Goal: Task Accomplishment & Management: Manage account settings

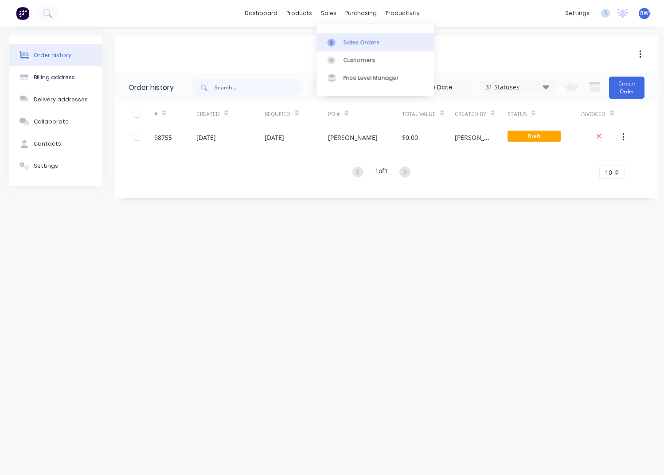
click at [350, 42] on div "Sales Orders" at bounding box center [361, 43] width 36 height 8
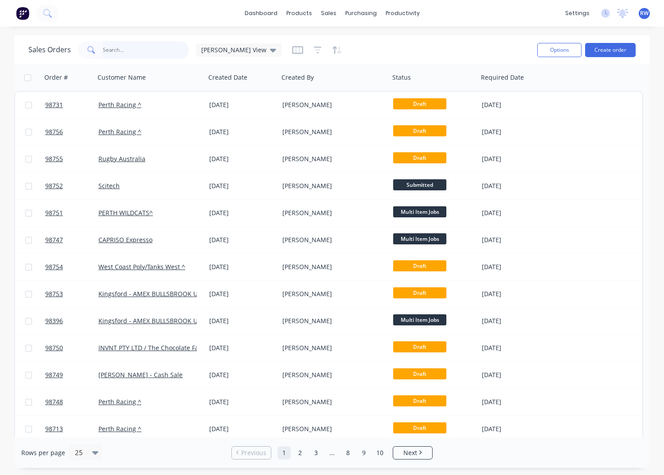
click at [140, 50] on input "text" at bounding box center [146, 50] width 86 height 18
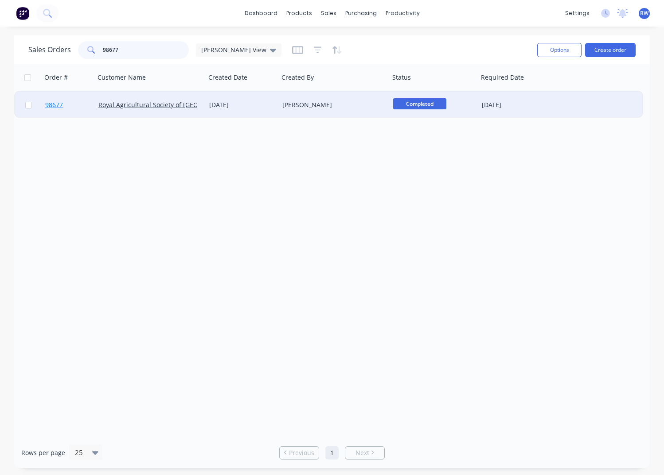
type input "98677"
click at [54, 105] on span "98677" at bounding box center [54, 105] width 18 height 9
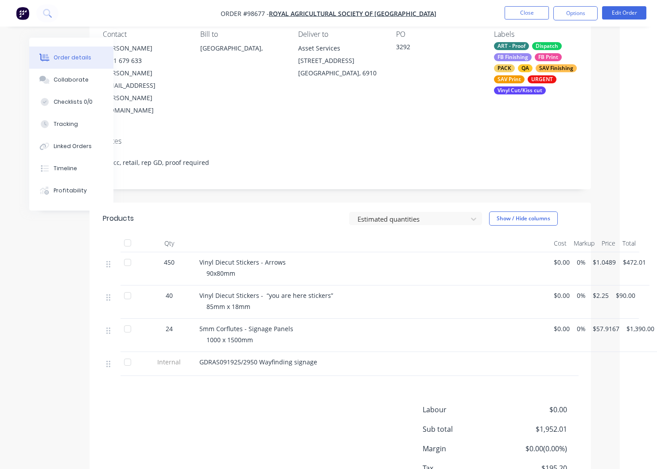
scroll to position [82, 37]
click at [73, 81] on div "Collaborate" at bounding box center [71, 80] width 35 height 8
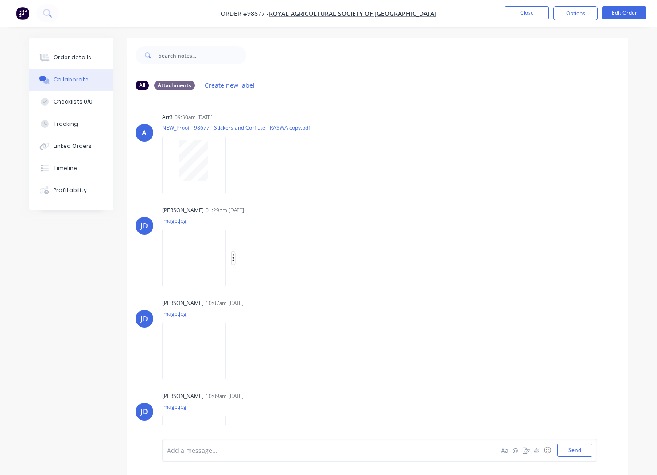
click at [234, 258] on icon "button" at bounding box center [233, 258] width 2 height 8
click at [266, 284] on button "Download" at bounding box center [291, 282] width 100 height 20
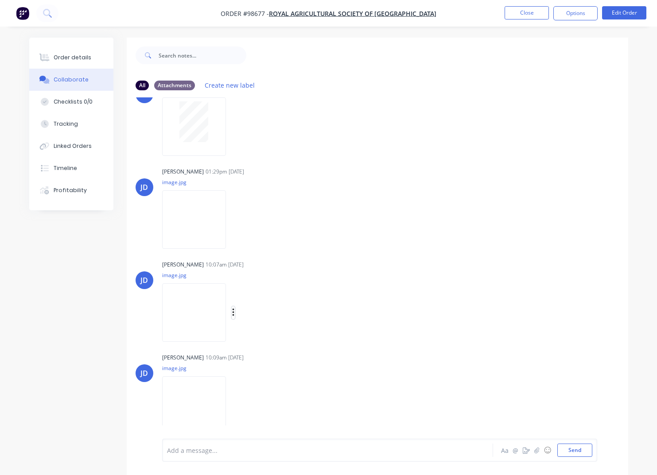
click at [235, 313] on button "button" at bounding box center [234, 313] width 4 height 13
click at [274, 338] on button "Download" at bounding box center [291, 337] width 100 height 20
click at [235, 407] on icon "button" at bounding box center [233, 406] width 3 height 10
click at [274, 410] on button "Download" at bounding box center [291, 407] width 100 height 20
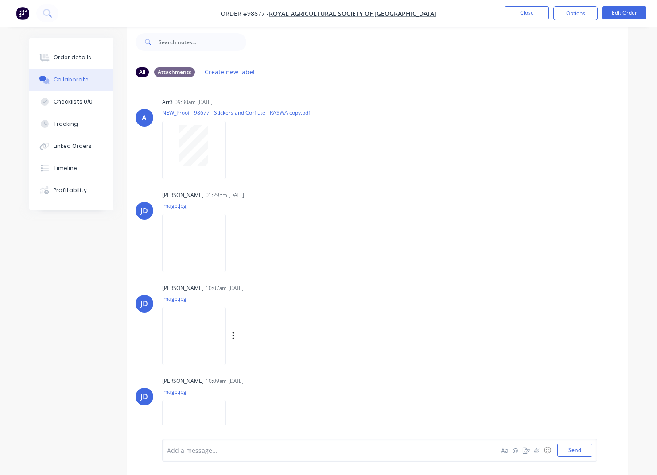
scroll to position [0, 0]
click at [524, 14] on button "Close" at bounding box center [527, 12] width 44 height 13
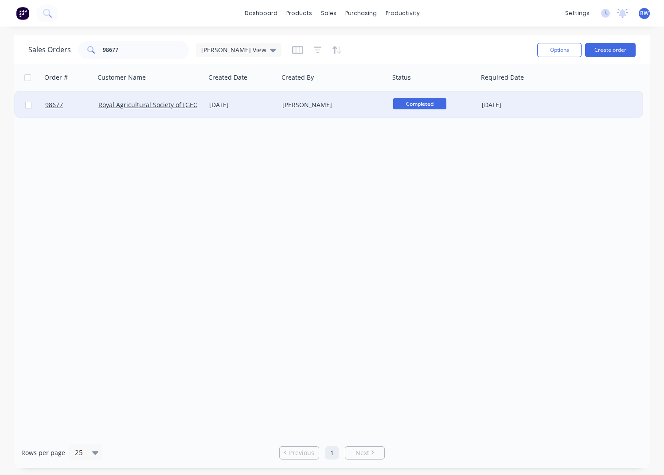
drag, startPoint x: 29, startPoint y: 105, endPoint x: 289, endPoint y: 116, distance: 260.3
click at [29, 105] on input "checkbox" at bounding box center [28, 105] width 7 height 7
checkbox input "true"
click at [552, 51] on button "Options" at bounding box center [559, 50] width 44 height 14
click at [507, 93] on div "Archive" at bounding box center [533, 90] width 82 height 13
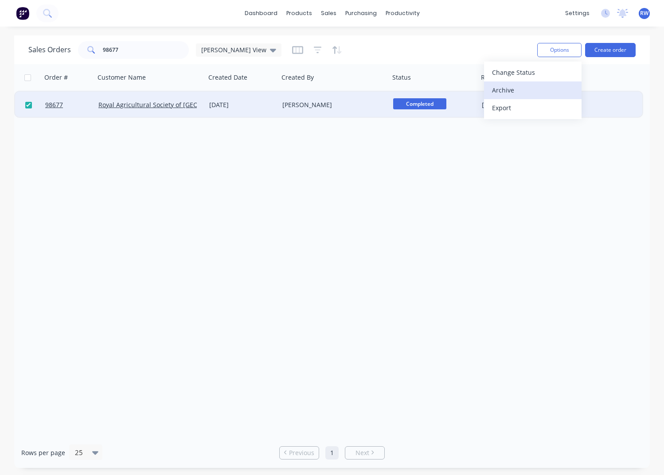
checkbox input "false"
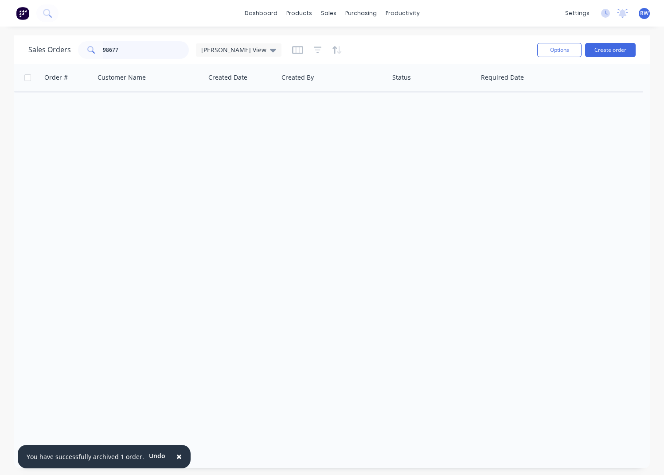
click at [123, 47] on input "98677" at bounding box center [146, 50] width 86 height 18
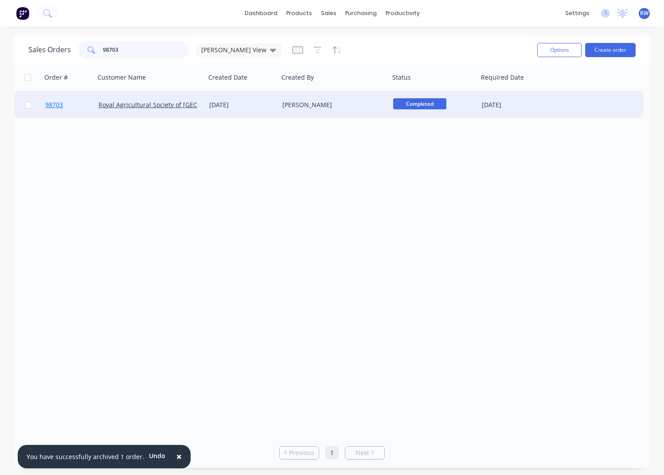
type input "98703"
click at [56, 105] on span "98703" at bounding box center [54, 105] width 18 height 9
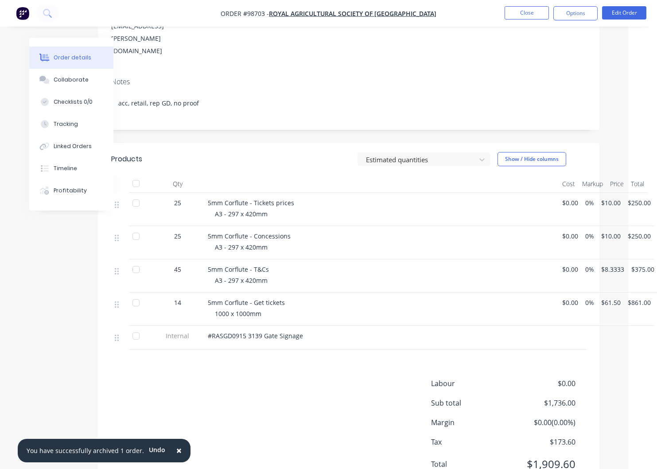
scroll to position [142, 29]
click at [72, 82] on div "Collaborate" at bounding box center [71, 80] width 35 height 8
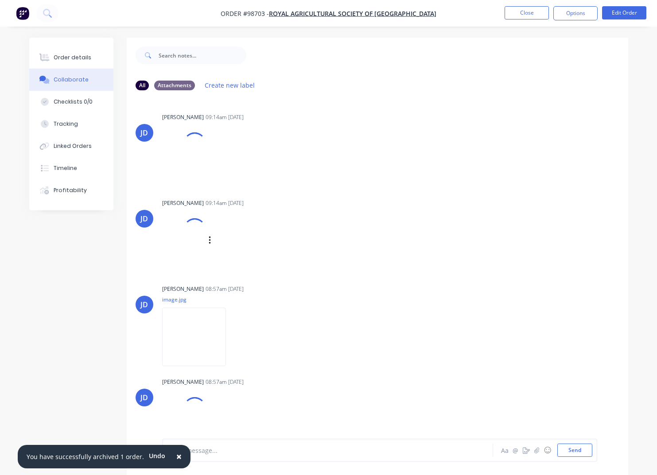
scroll to position [10, 0]
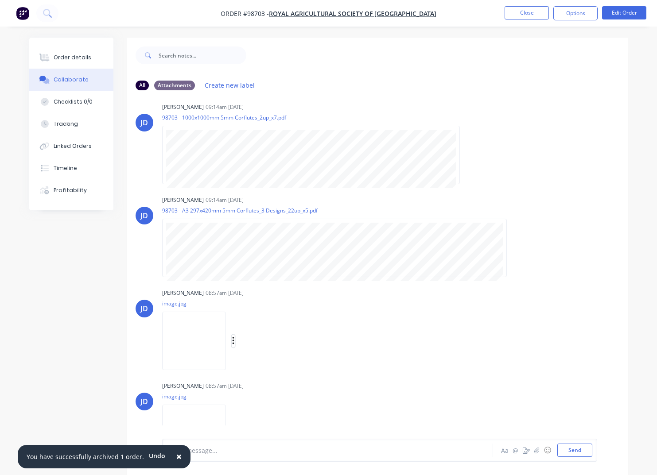
click at [234, 341] on icon "button" at bounding box center [233, 341] width 2 height 8
click at [279, 366] on button "Download" at bounding box center [291, 365] width 100 height 20
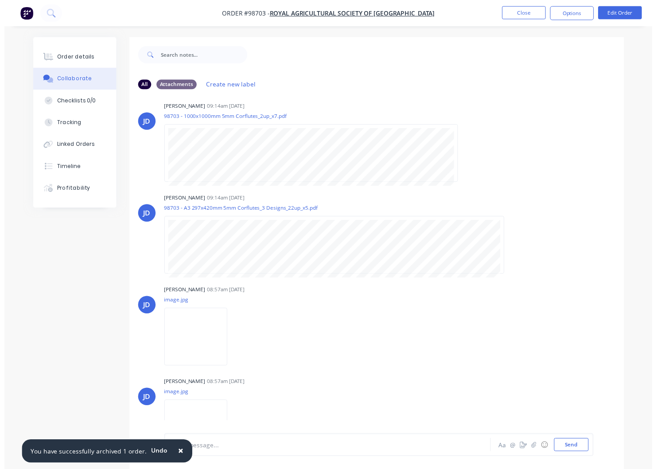
scroll to position [39, 0]
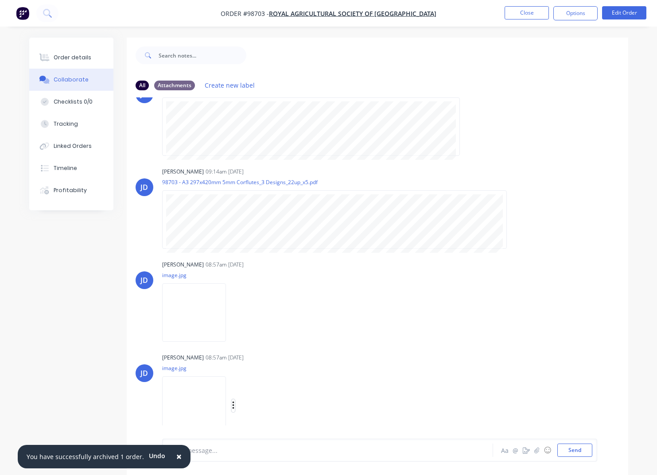
click at [235, 408] on icon "button" at bounding box center [233, 406] width 3 height 10
click at [271, 412] on button "Download" at bounding box center [291, 407] width 100 height 20
click at [522, 13] on button "Close" at bounding box center [527, 12] width 44 height 13
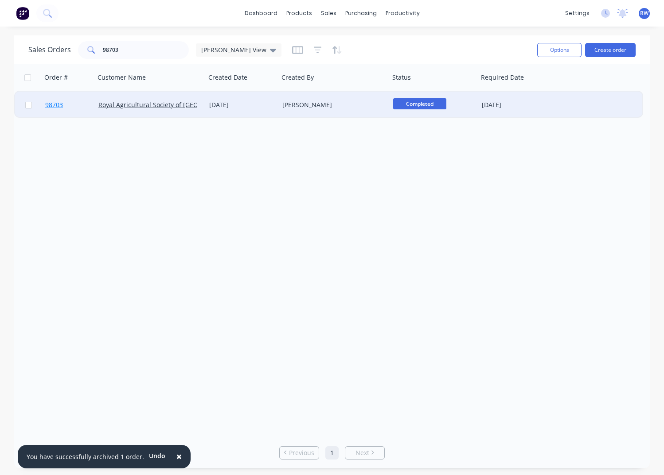
drag, startPoint x: 29, startPoint y: 106, endPoint x: 71, endPoint y: 108, distance: 42.6
click at [29, 106] on input "checkbox" at bounding box center [28, 105] width 7 height 7
checkbox input "true"
click at [547, 51] on button "Options" at bounding box center [559, 50] width 44 height 14
click at [512, 95] on div "Archive" at bounding box center [533, 90] width 82 height 13
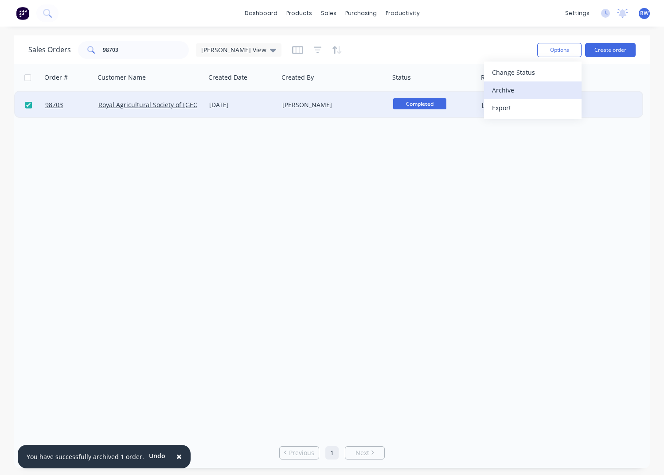
checkbox input "false"
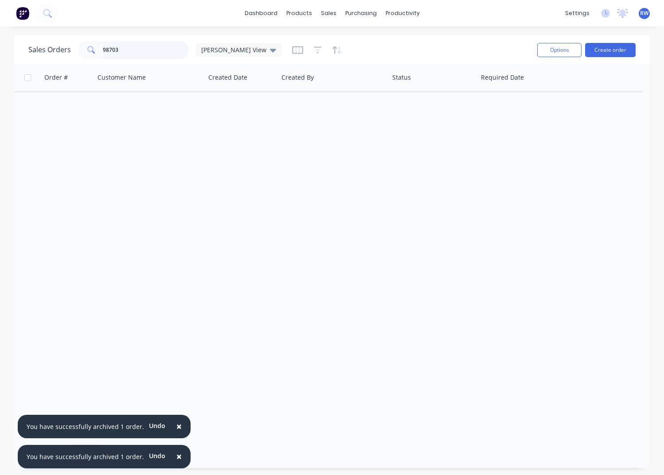
click at [129, 49] on input "98703" at bounding box center [146, 50] width 86 height 18
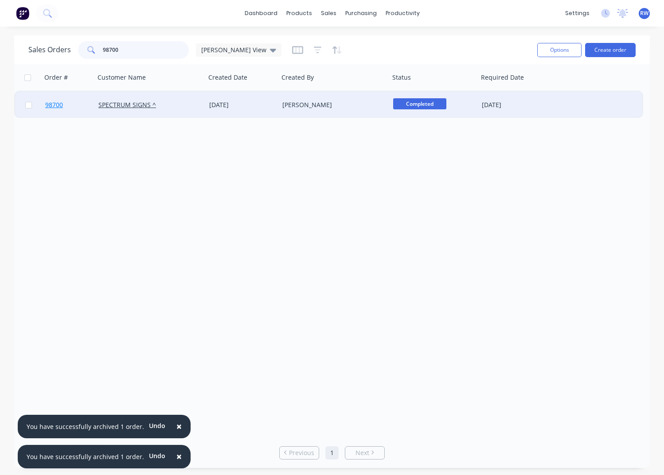
type input "98700"
click at [52, 105] on span "98700" at bounding box center [54, 105] width 18 height 9
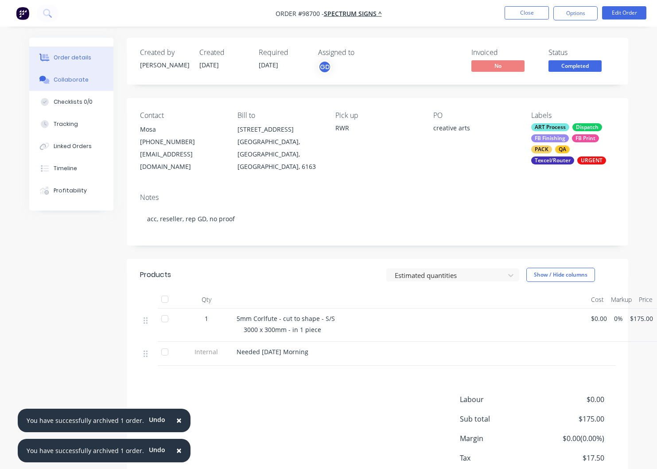
click at [80, 81] on div "Collaborate" at bounding box center [71, 80] width 35 height 8
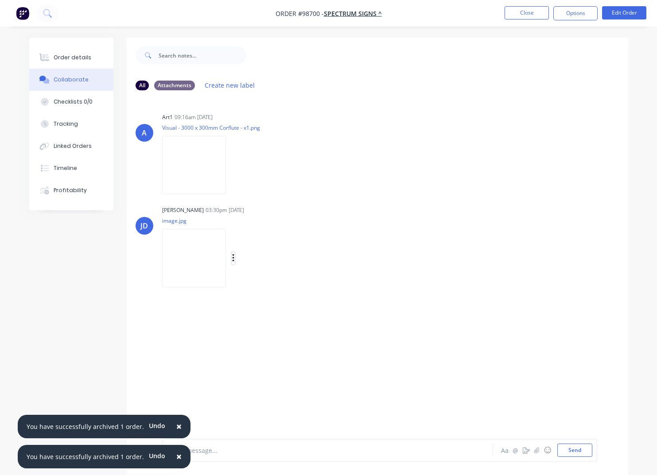
click at [232, 259] on button "button" at bounding box center [234, 258] width 4 height 13
drag, startPoint x: 260, startPoint y: 283, endPoint x: 190, endPoint y: 271, distance: 71.5
click at [260, 282] on button "Download" at bounding box center [291, 282] width 100 height 20
click at [521, 18] on button "Close" at bounding box center [527, 12] width 44 height 13
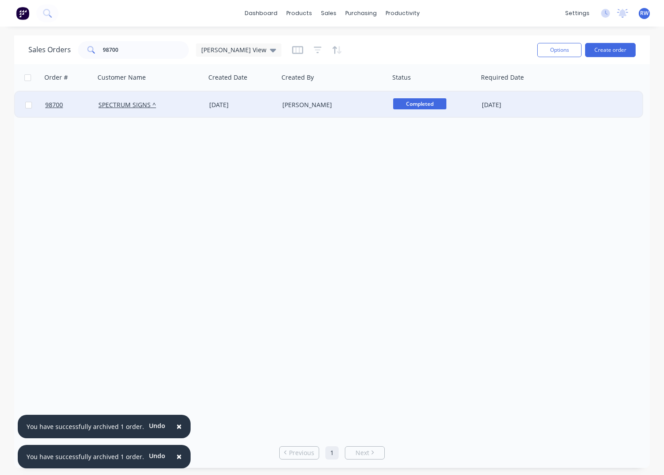
click at [28, 106] on input "checkbox" at bounding box center [28, 105] width 7 height 7
checkbox input "true"
click at [553, 53] on button "Options" at bounding box center [559, 50] width 44 height 14
click at [531, 93] on div "Archive" at bounding box center [533, 90] width 82 height 13
checkbox input "false"
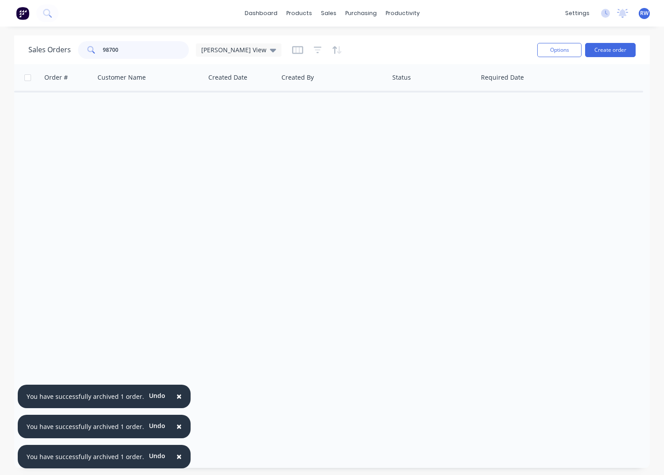
click at [140, 50] on input "98700" at bounding box center [146, 50] width 86 height 18
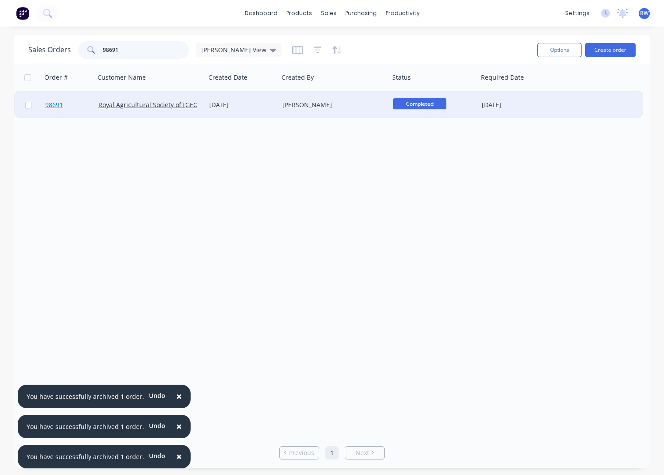
type input "98691"
click at [50, 106] on span "98691" at bounding box center [54, 105] width 18 height 9
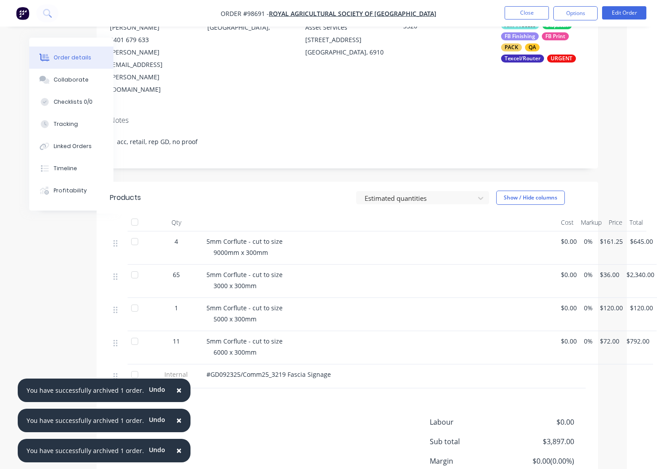
scroll to position [106, 30]
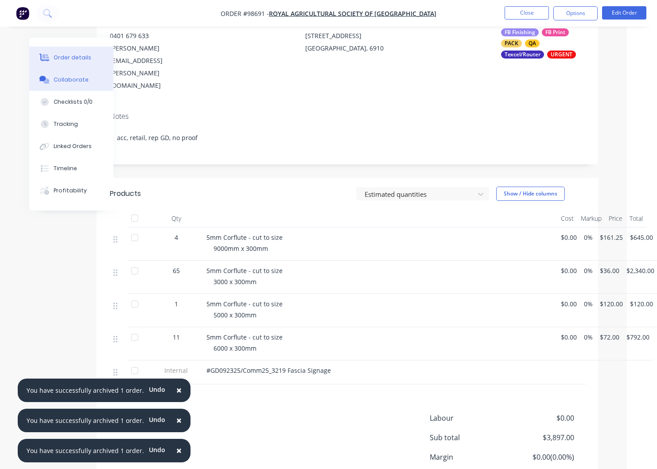
click at [64, 77] on div "Collaborate" at bounding box center [71, 80] width 35 height 8
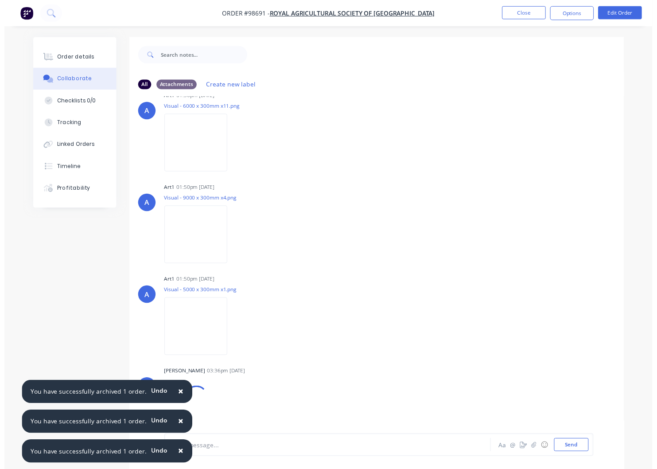
scroll to position [224, 0]
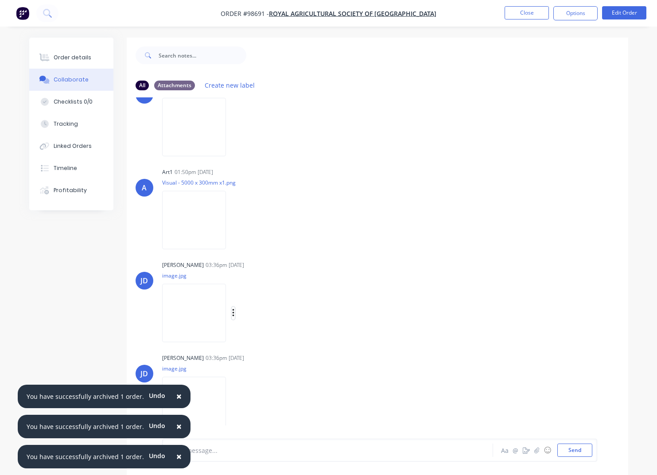
click at [233, 312] on icon "button" at bounding box center [233, 313] width 3 height 10
click at [267, 335] on button "Download" at bounding box center [291, 337] width 100 height 20
click at [234, 407] on icon "button" at bounding box center [233, 406] width 2 height 8
drag, startPoint x: 273, startPoint y: 401, endPoint x: 278, endPoint y: 405, distance: 6.9
click at [273, 401] on button "Download" at bounding box center [291, 400] width 100 height 20
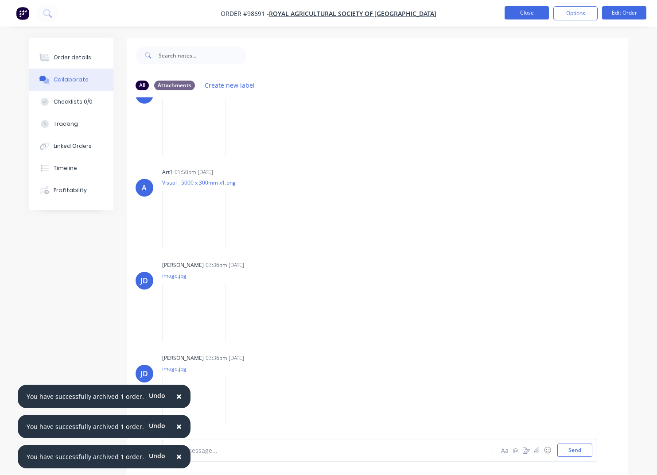
click at [526, 16] on button "Close" at bounding box center [527, 12] width 44 height 13
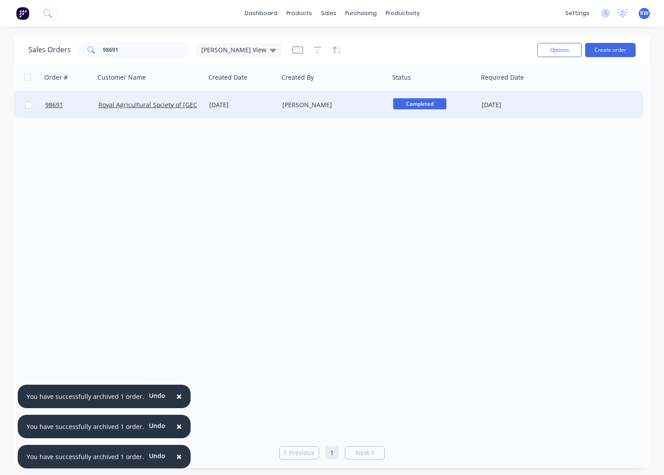
click at [29, 107] on input "checkbox" at bounding box center [28, 105] width 7 height 7
checkbox input "true"
click at [543, 51] on button "Options" at bounding box center [559, 50] width 44 height 14
click at [545, 87] on div "Archive" at bounding box center [533, 90] width 82 height 13
checkbox input "false"
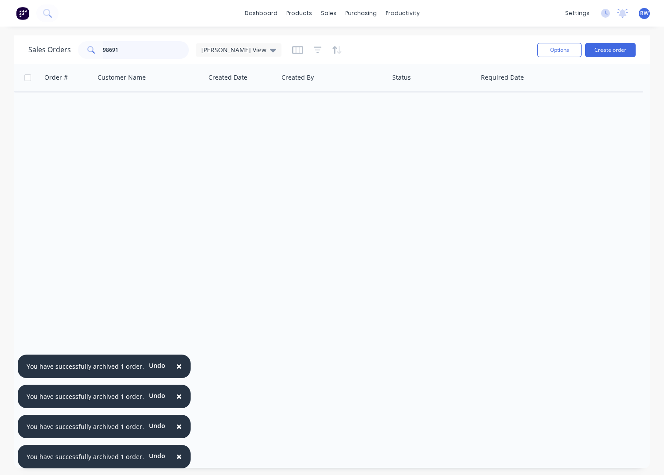
click at [133, 51] on input "98691" at bounding box center [146, 50] width 86 height 18
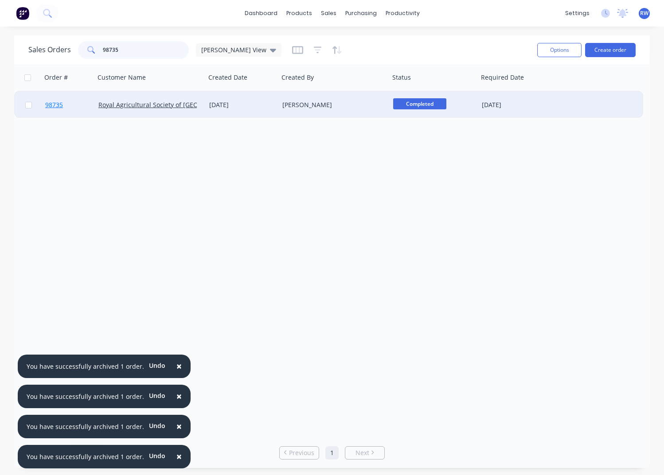
type input "98735"
click at [57, 105] on span "98735" at bounding box center [54, 105] width 18 height 9
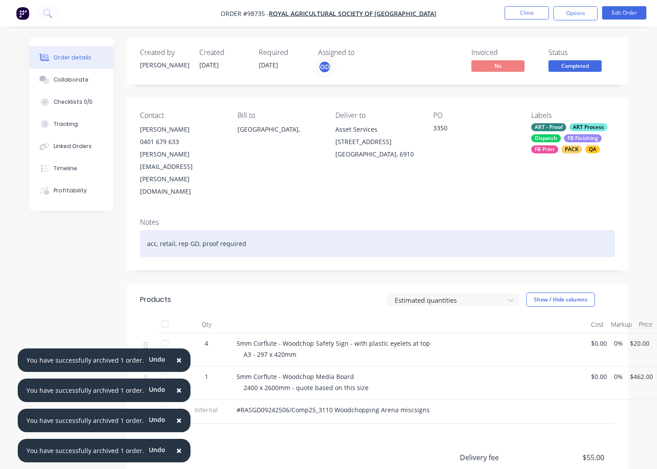
scroll to position [0, 29]
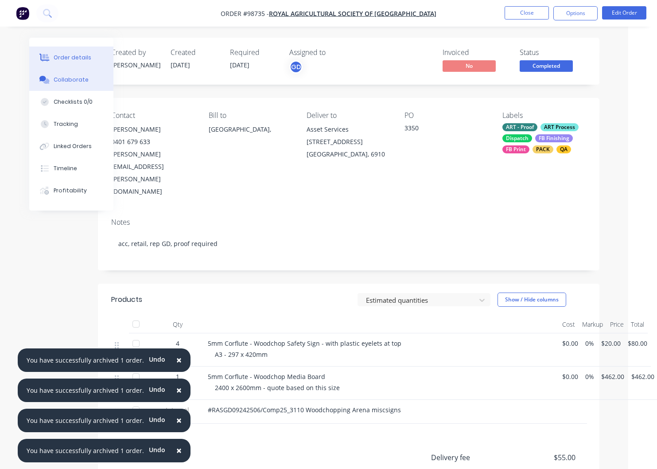
click at [66, 79] on div "Collaborate" at bounding box center [71, 80] width 35 height 8
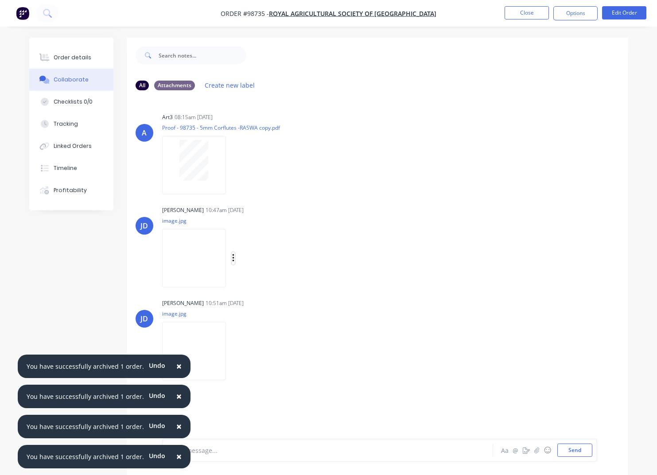
click at [234, 260] on icon "button" at bounding box center [233, 258] width 3 height 10
click at [261, 280] on button "Download" at bounding box center [291, 282] width 100 height 20
click at [235, 353] on icon "button" at bounding box center [233, 352] width 3 height 10
click at [267, 374] on button "Download" at bounding box center [291, 375] width 100 height 20
click at [528, 12] on button "Close" at bounding box center [527, 12] width 44 height 13
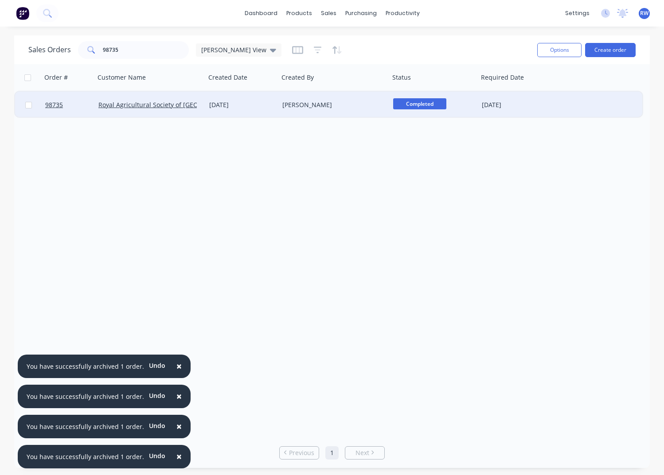
click at [28, 105] on input "checkbox" at bounding box center [28, 105] width 7 height 7
checkbox input "true"
click at [553, 54] on button "Options" at bounding box center [559, 50] width 44 height 14
click at [525, 90] on div "Archive" at bounding box center [533, 90] width 82 height 13
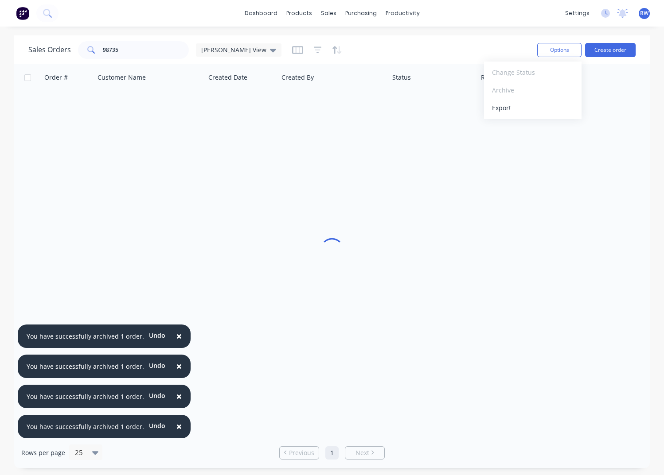
checkbox input "false"
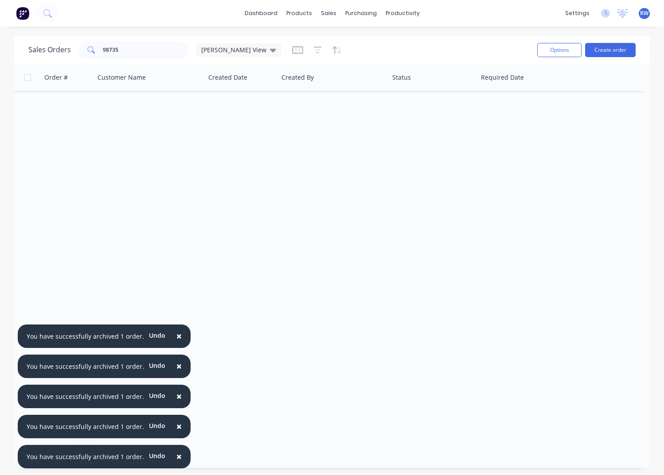
click at [176, 336] on span "×" at bounding box center [178, 336] width 5 height 12
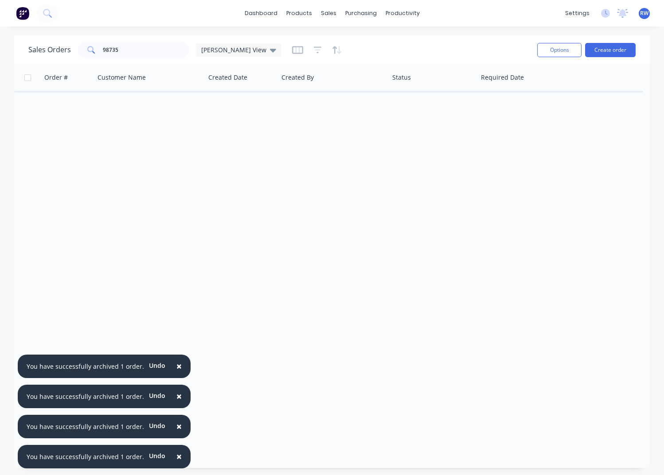
click at [176, 365] on span "×" at bounding box center [178, 366] width 5 height 12
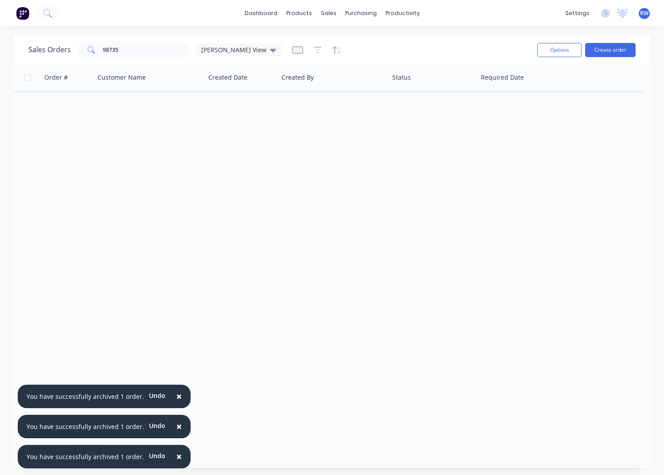
click at [176, 394] on span "×" at bounding box center [178, 396] width 5 height 12
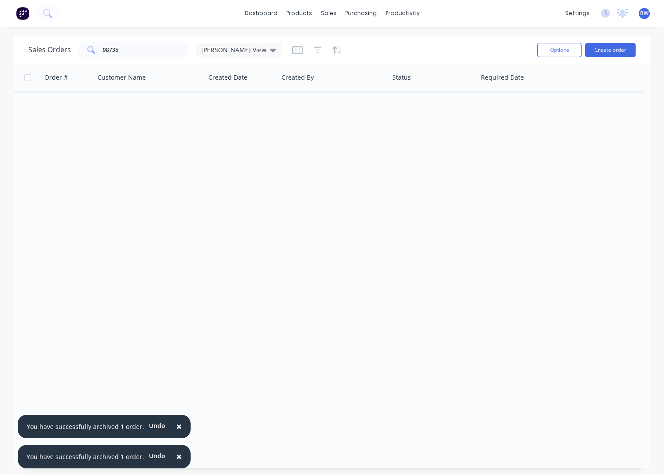
click at [176, 428] on span "×" at bounding box center [178, 427] width 5 height 12
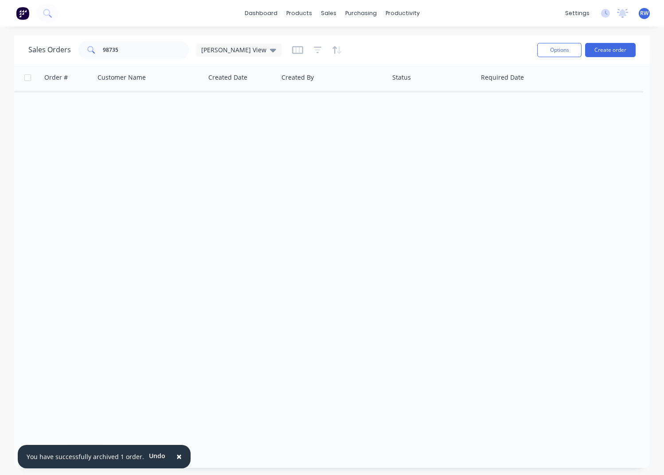
click at [176, 457] on span "×" at bounding box center [178, 457] width 5 height 12
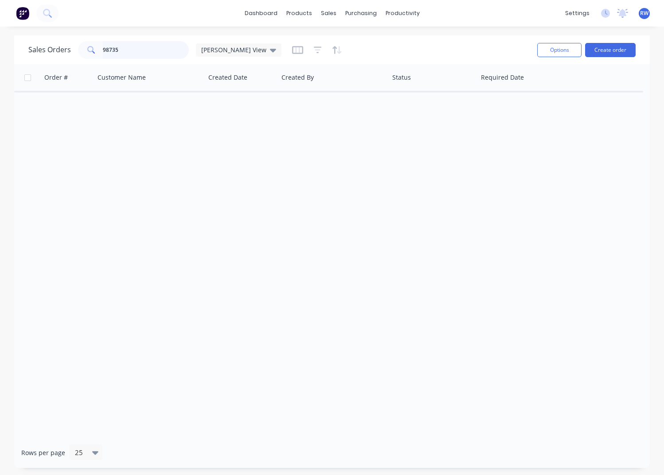
click at [128, 51] on input "98735" at bounding box center [146, 50] width 86 height 18
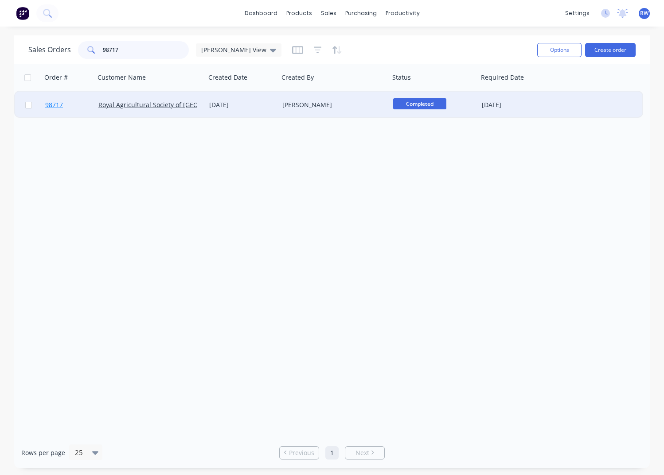
type input "98717"
click at [55, 105] on span "98717" at bounding box center [54, 105] width 18 height 9
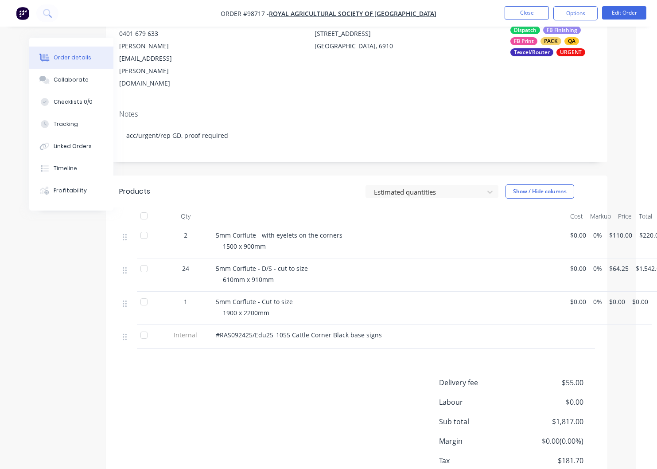
scroll to position [109, 21]
click at [64, 81] on div "Collaborate" at bounding box center [71, 80] width 35 height 8
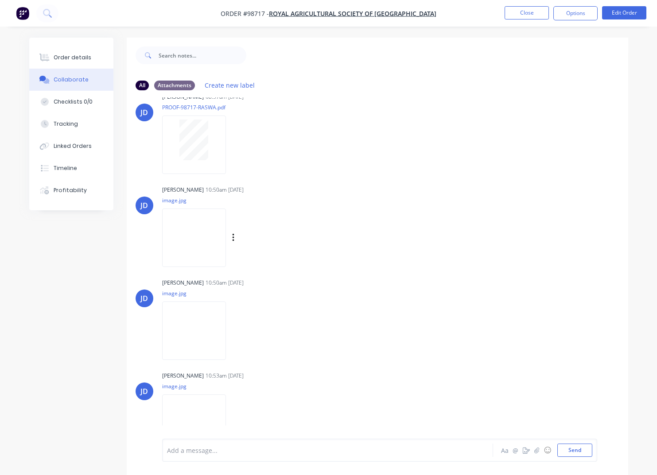
scroll to position [39, 0]
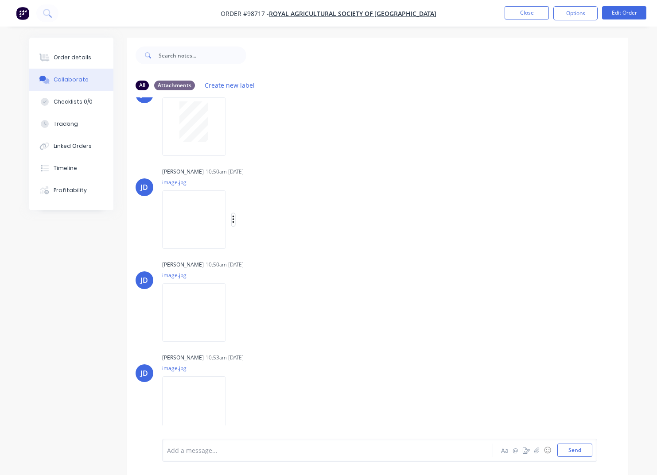
click at [234, 220] on icon "button" at bounding box center [233, 220] width 2 height 8
drag, startPoint x: 273, startPoint y: 248, endPoint x: 257, endPoint y: 252, distance: 16.6
click at [273, 248] on button "Download" at bounding box center [291, 244] width 100 height 20
click at [234, 313] on icon "button" at bounding box center [233, 313] width 2 height 8
click at [270, 335] on button "Download" at bounding box center [291, 337] width 100 height 20
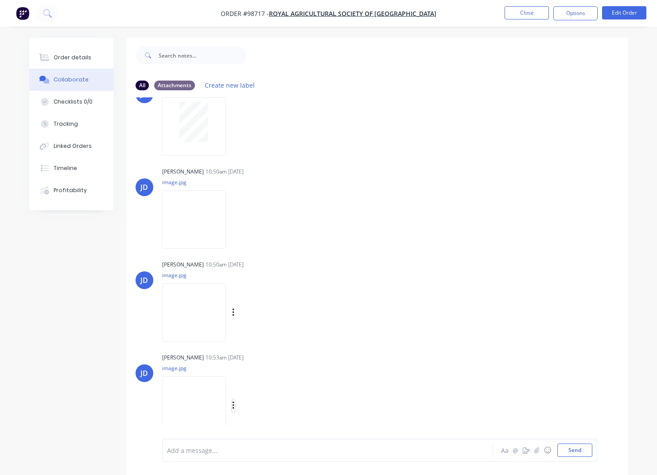
drag, startPoint x: 245, startPoint y: 407, endPoint x: 253, endPoint y: 408, distance: 8.0
click at [235, 407] on icon "button" at bounding box center [233, 406] width 3 height 10
click at [277, 410] on button "Download" at bounding box center [291, 407] width 100 height 20
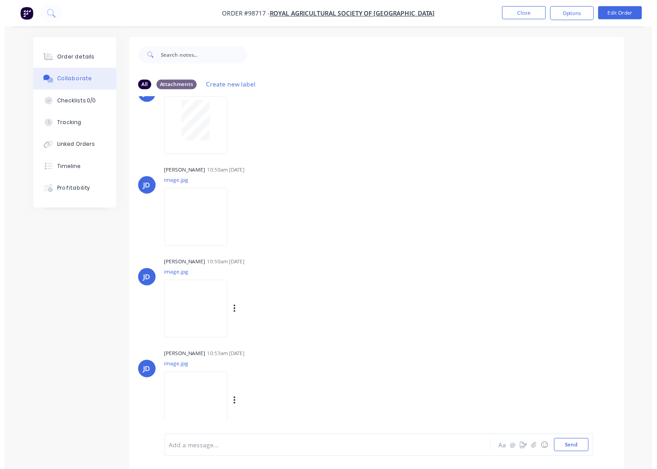
scroll to position [13, 0]
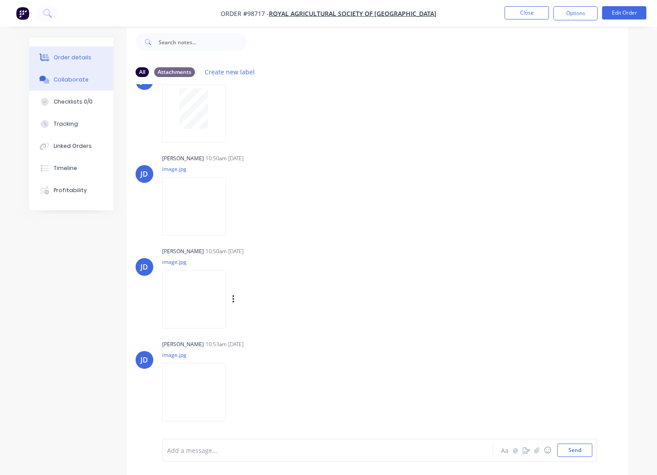
click at [69, 58] on div "Order details" at bounding box center [73, 58] width 38 height 8
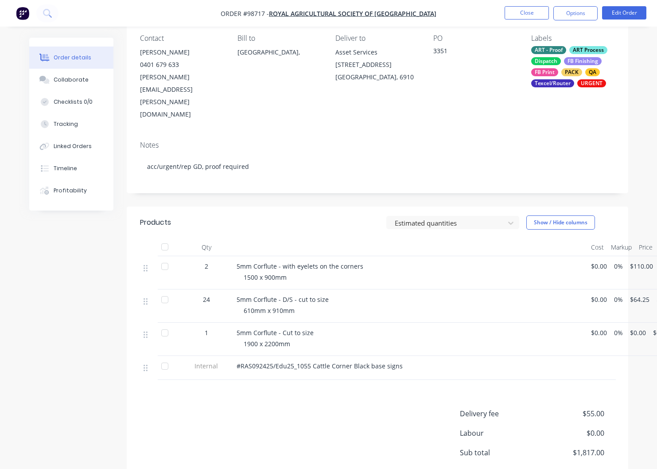
scroll to position [84, 0]
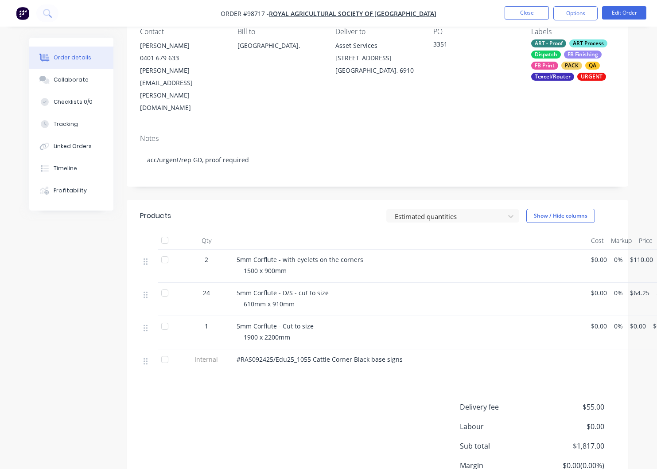
click at [523, 11] on button "Close" at bounding box center [527, 12] width 44 height 13
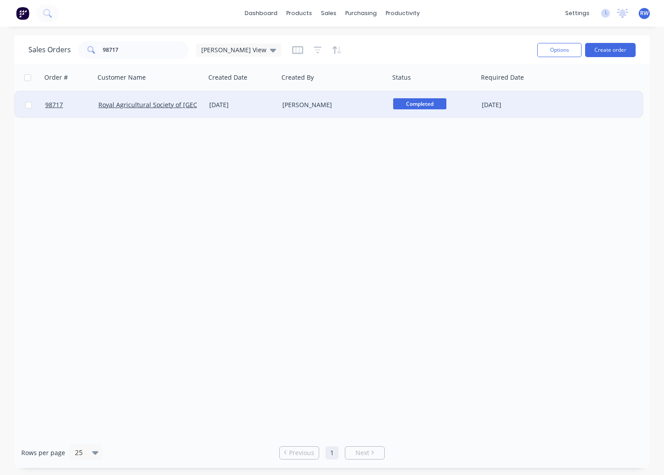
click at [27, 106] on input "checkbox" at bounding box center [28, 105] width 7 height 7
checkbox input "true"
click at [570, 51] on button "Options" at bounding box center [559, 50] width 44 height 14
drag, startPoint x: 526, startPoint y: 89, endPoint x: 532, endPoint y: 87, distance: 6.0
click at [530, 87] on div "Archive" at bounding box center [533, 90] width 82 height 13
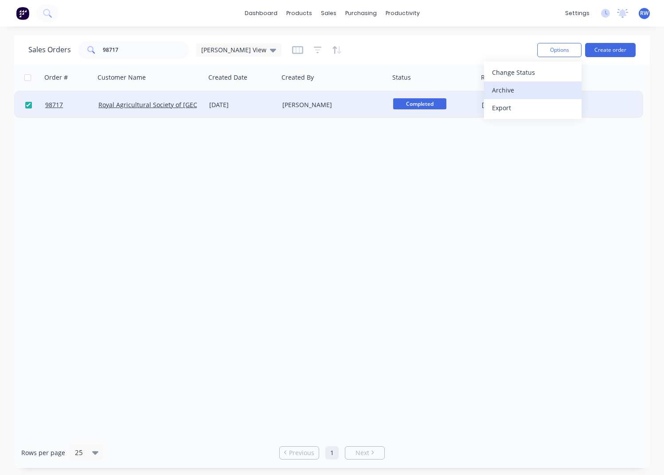
checkbox input "false"
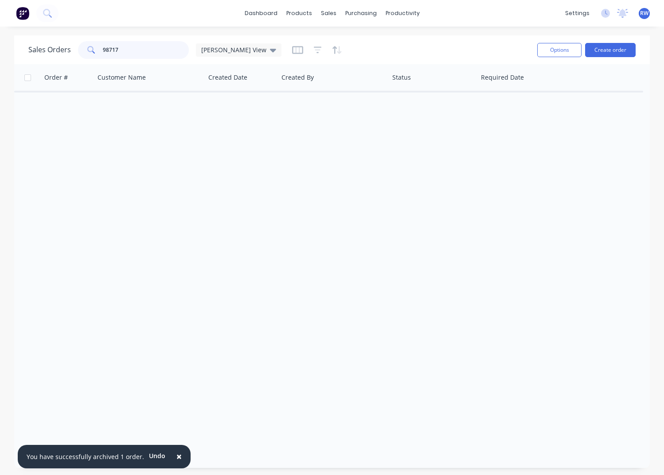
click at [130, 47] on input "98717" at bounding box center [146, 50] width 86 height 18
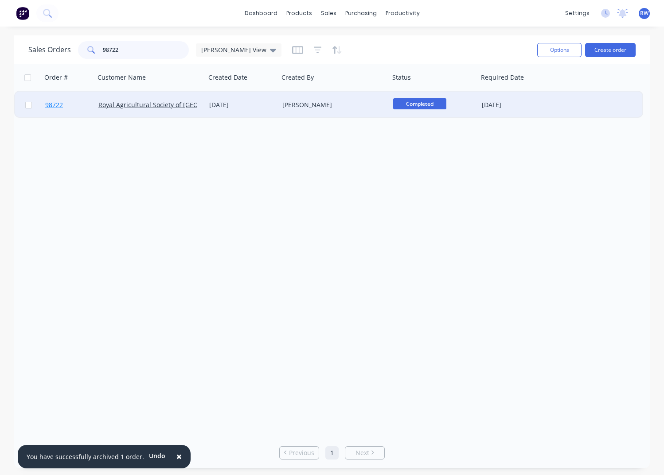
type input "98722"
click at [54, 105] on span "98722" at bounding box center [54, 105] width 18 height 9
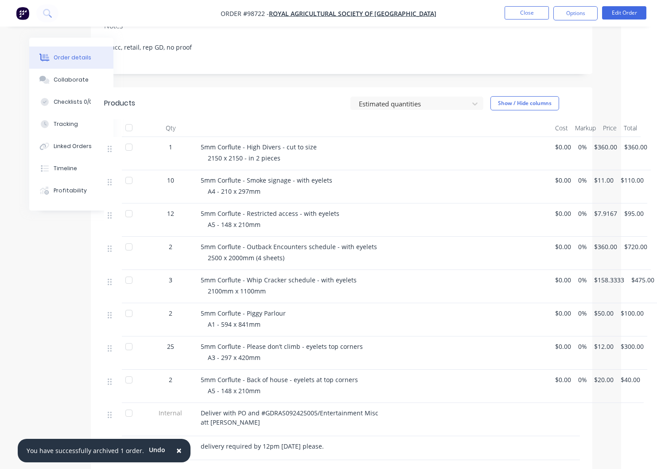
scroll to position [308, 36]
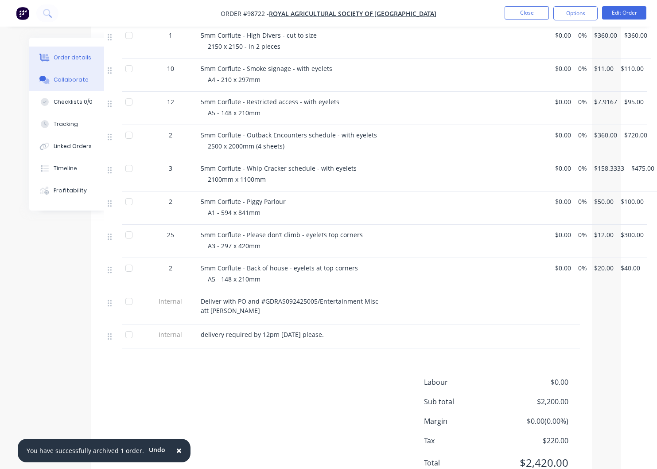
click at [66, 78] on div "Collaborate" at bounding box center [71, 80] width 35 height 8
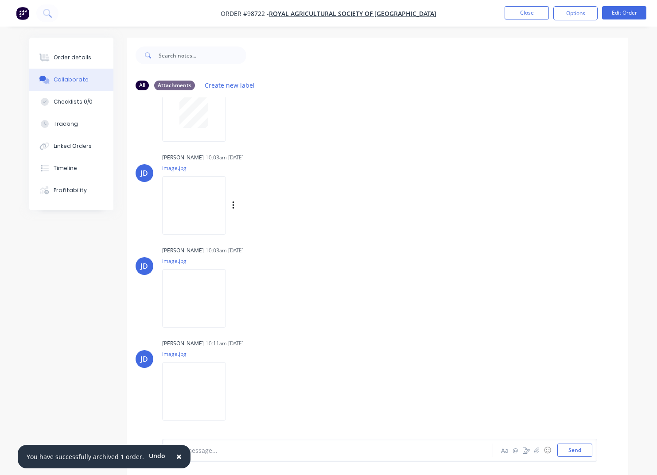
scroll to position [54, 0]
drag, startPoint x: 244, startPoint y: 206, endPoint x: 252, endPoint y: 212, distance: 9.2
click at [235, 206] on icon "button" at bounding box center [233, 205] width 3 height 10
click at [275, 228] on div "Labels Download Delete" at bounding box center [243, 204] width 163 height 66
click at [235, 298] on icon "button" at bounding box center [233, 298] width 3 height 10
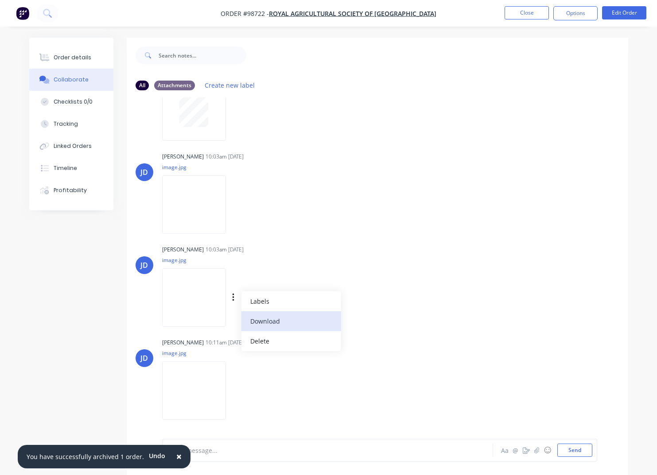
click at [277, 323] on button "Download" at bounding box center [291, 322] width 100 height 20
click at [235, 386] on button "button" at bounding box center [234, 391] width 4 height 13
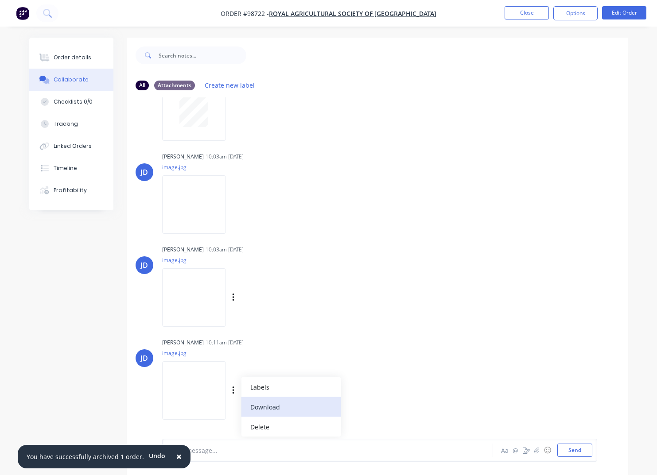
click at [279, 408] on button "Download" at bounding box center [291, 407] width 100 height 20
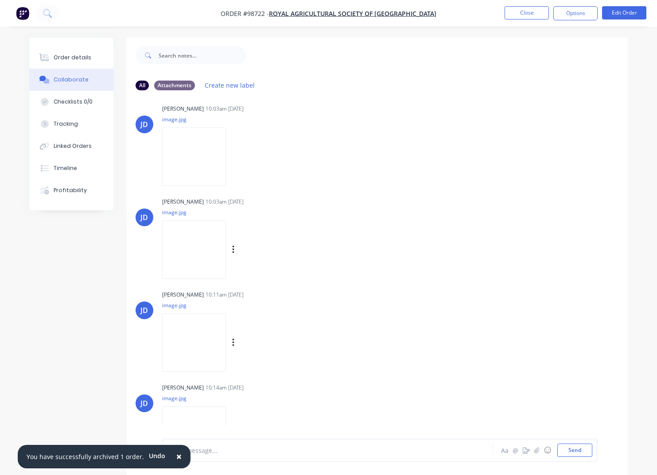
scroll to position [132, 0]
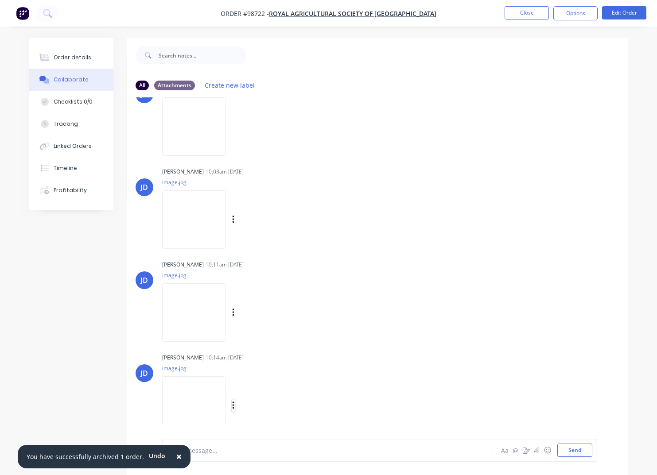
click at [233, 406] on icon "button" at bounding box center [233, 406] width 2 height 8
click at [270, 412] on button "Download" at bounding box center [291, 407] width 100 height 20
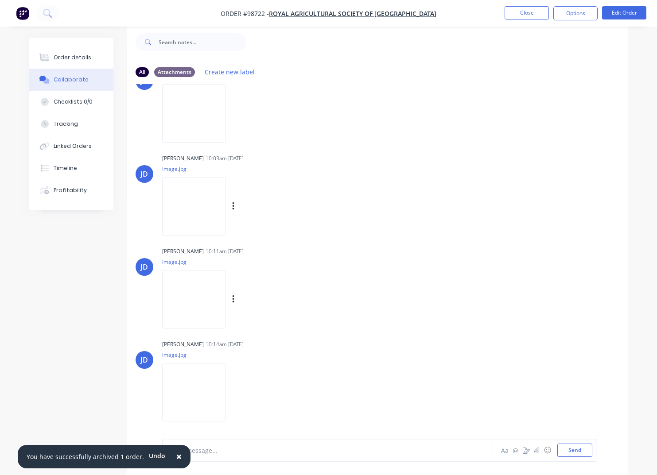
click at [518, 13] on button "Close" at bounding box center [527, 12] width 44 height 13
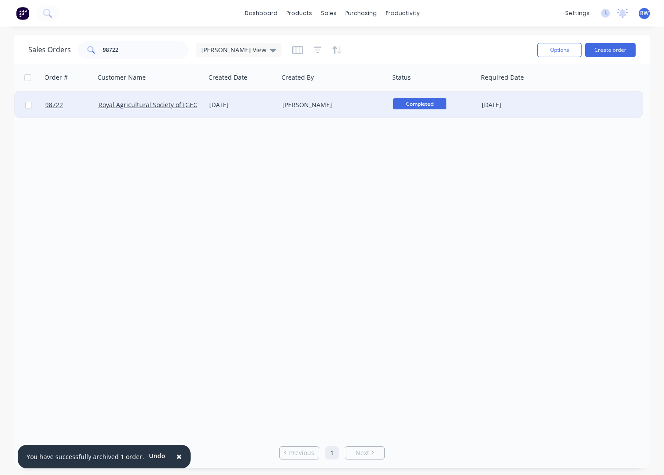
click at [30, 105] on input "checkbox" at bounding box center [28, 105] width 7 height 7
checkbox input "true"
click at [549, 54] on button "Options" at bounding box center [559, 50] width 44 height 14
click at [509, 90] on div "Archive" at bounding box center [533, 90] width 82 height 13
checkbox input "false"
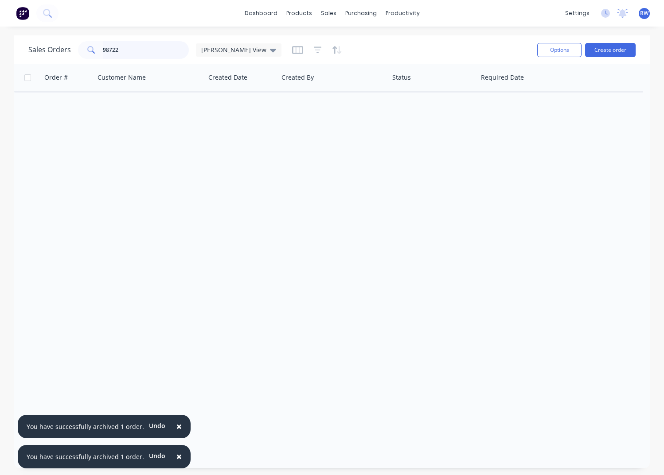
click at [129, 48] on input "98722" at bounding box center [146, 50] width 86 height 18
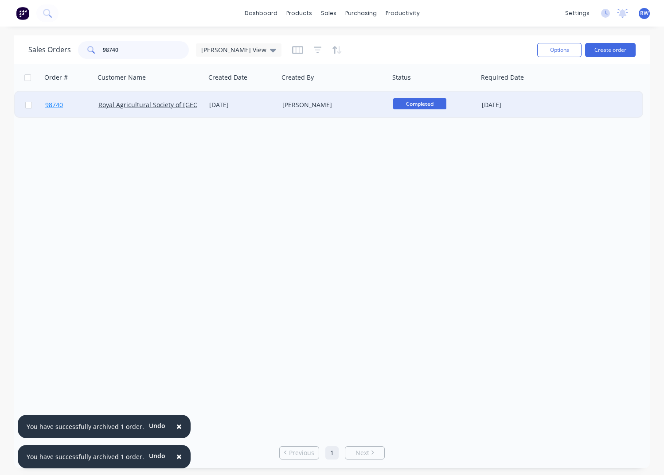
type input "98740"
click at [56, 107] on span "98740" at bounding box center [54, 105] width 18 height 9
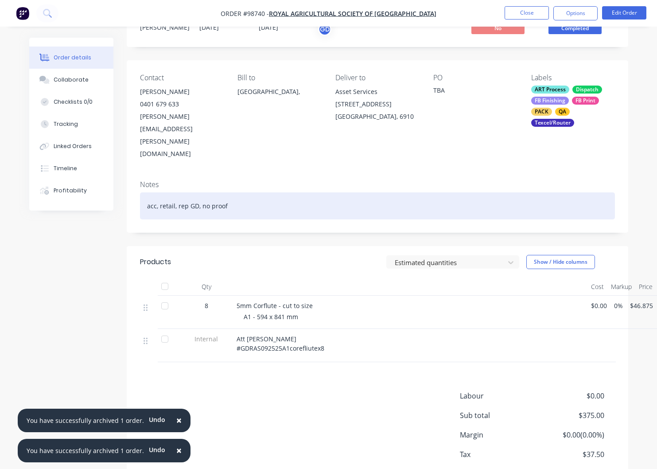
scroll to position [51, 0]
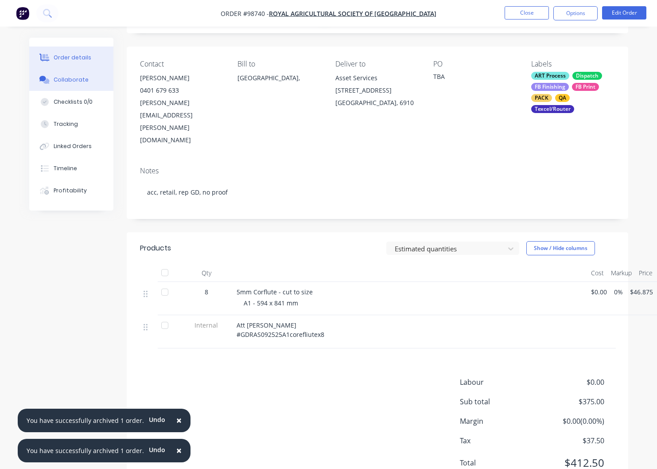
click at [65, 80] on div "Collaborate" at bounding box center [71, 80] width 35 height 8
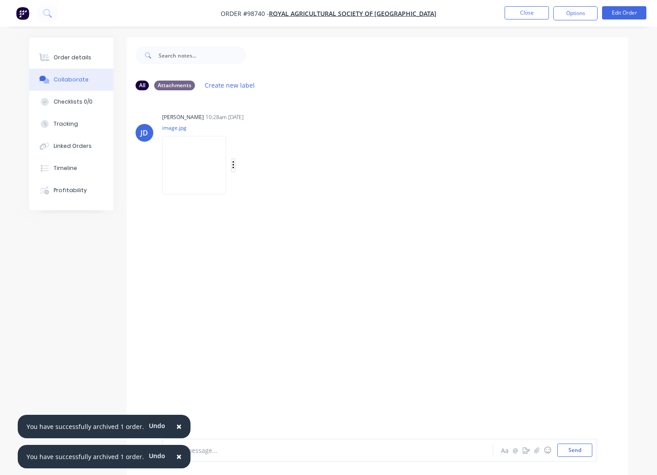
click at [235, 167] on icon "button" at bounding box center [233, 165] width 3 height 10
click at [274, 188] on button "Download" at bounding box center [291, 189] width 100 height 20
click at [521, 12] on button "Close" at bounding box center [527, 12] width 44 height 13
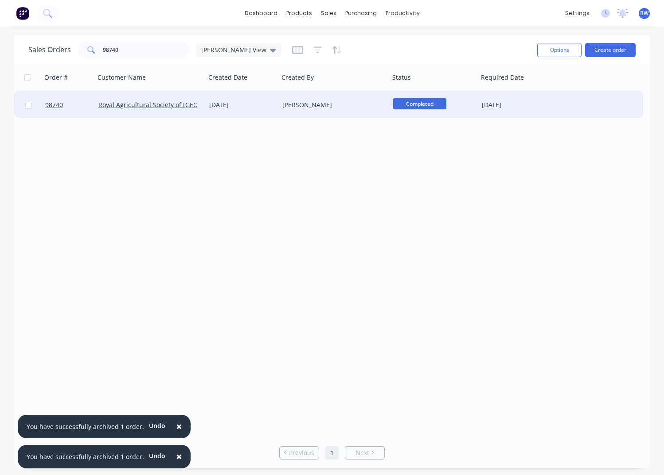
click at [27, 105] on input "checkbox" at bounding box center [28, 105] width 7 height 7
checkbox input "true"
drag, startPoint x: 556, startPoint y: 52, endPoint x: 551, endPoint y: 56, distance: 6.3
click at [555, 52] on button "Options" at bounding box center [559, 50] width 44 height 14
click at [535, 92] on div "Archive" at bounding box center [533, 90] width 82 height 13
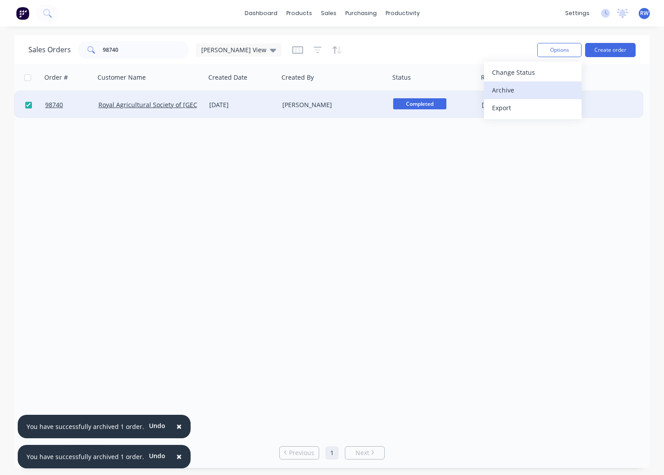
checkbox input "false"
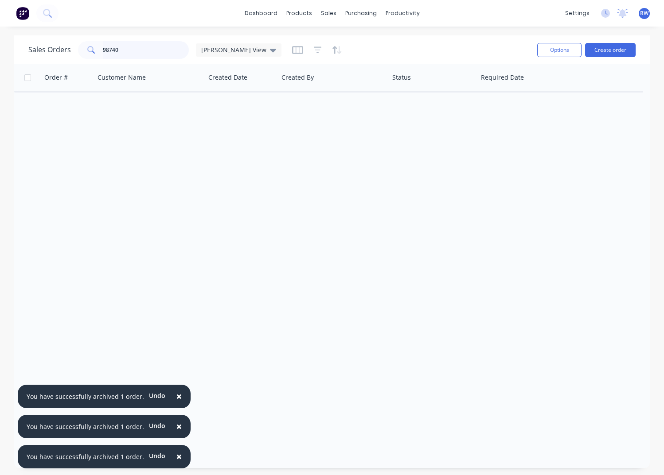
click at [134, 49] on input "98740" at bounding box center [146, 50] width 86 height 18
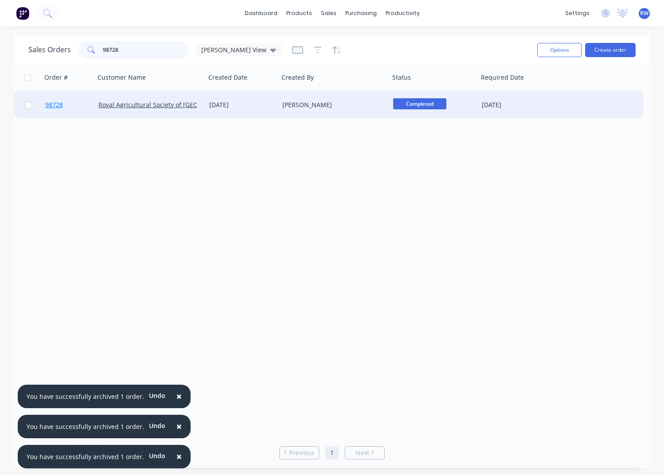
type input "98728"
click at [53, 105] on span "98728" at bounding box center [54, 105] width 18 height 9
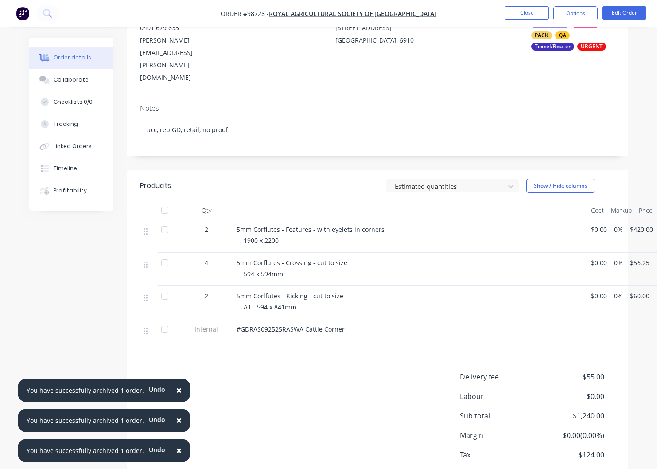
scroll to position [132, 0]
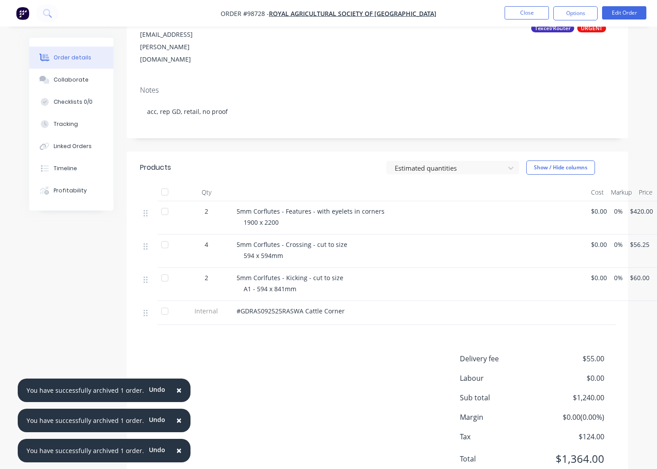
click at [69, 81] on div "Collaborate" at bounding box center [71, 80] width 35 height 8
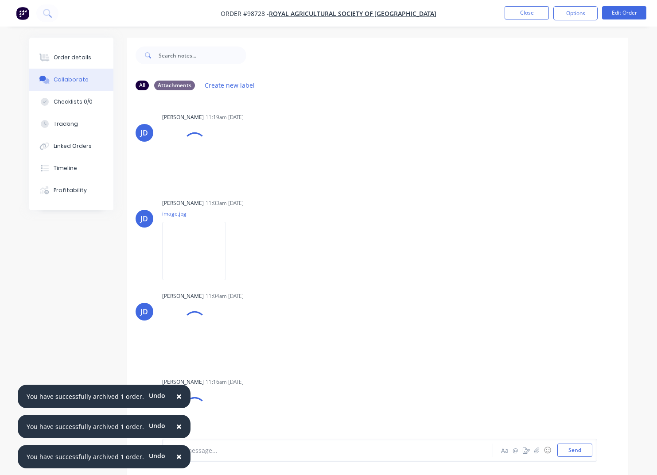
scroll to position [10, 0]
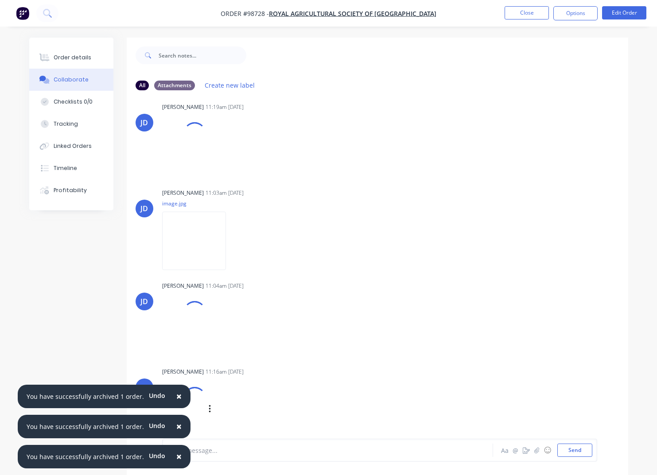
click at [176, 397] on span "×" at bounding box center [178, 396] width 5 height 12
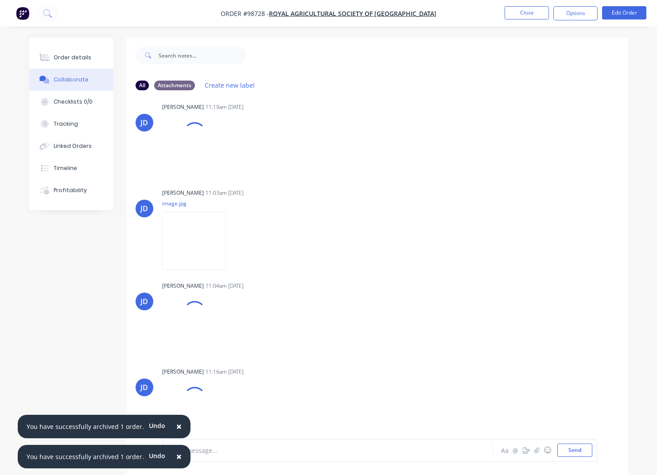
drag, startPoint x: 174, startPoint y: 426, endPoint x: 174, endPoint y: 433, distance: 7.1
click at [176, 426] on span "×" at bounding box center [178, 427] width 5 height 12
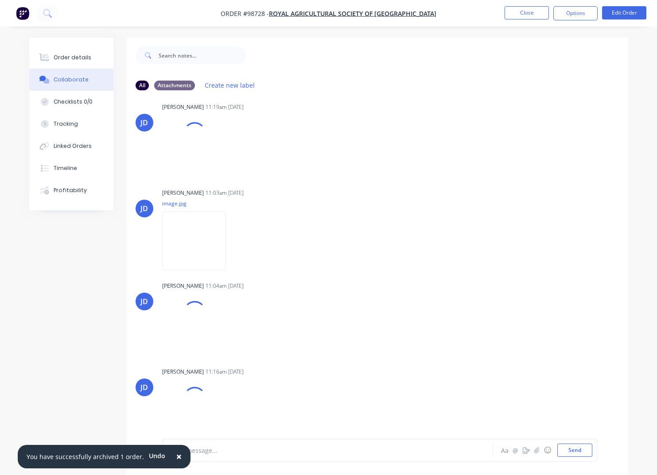
click at [176, 455] on span "×" at bounding box center [178, 457] width 5 height 12
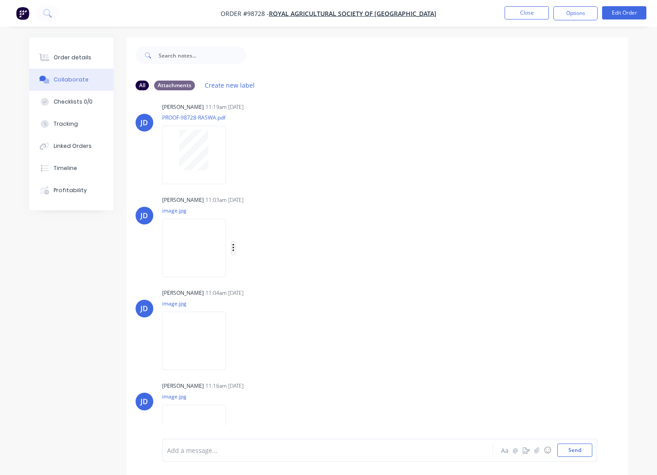
click at [235, 249] on button "button" at bounding box center [234, 248] width 4 height 13
click at [267, 268] on button "Download" at bounding box center [291, 272] width 100 height 20
click at [234, 342] on icon "button" at bounding box center [233, 341] width 2 height 8
click at [279, 365] on button "Download" at bounding box center [291, 365] width 100 height 20
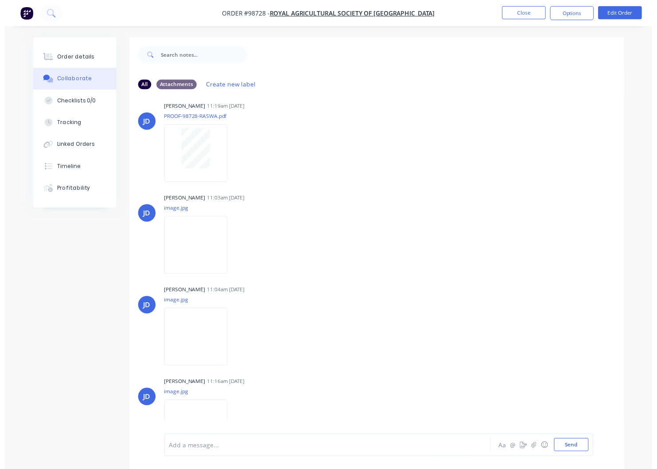
scroll to position [39, 0]
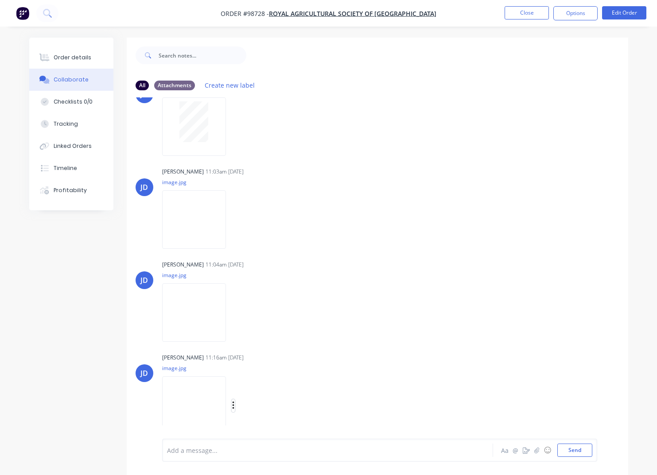
click at [234, 407] on icon "button" at bounding box center [233, 406] width 2 height 8
click at [270, 408] on button "Download" at bounding box center [291, 407] width 100 height 20
click at [527, 12] on button "Close" at bounding box center [527, 12] width 44 height 13
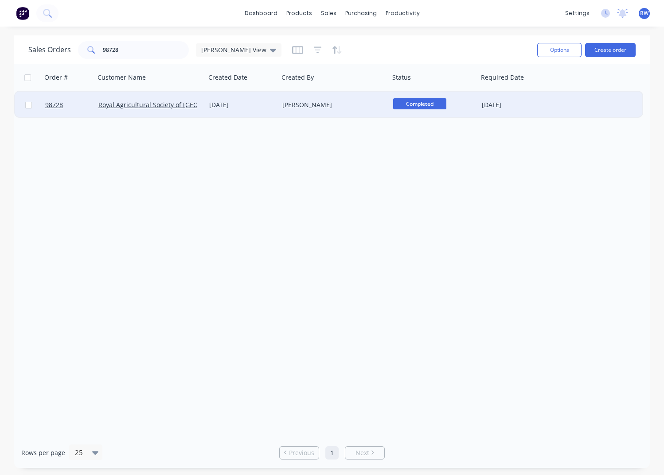
click at [29, 106] on input "checkbox" at bounding box center [28, 105] width 7 height 7
checkbox input "true"
click at [558, 45] on button "Options" at bounding box center [559, 50] width 44 height 14
click at [540, 93] on div "Archive" at bounding box center [533, 90] width 82 height 13
checkbox input "false"
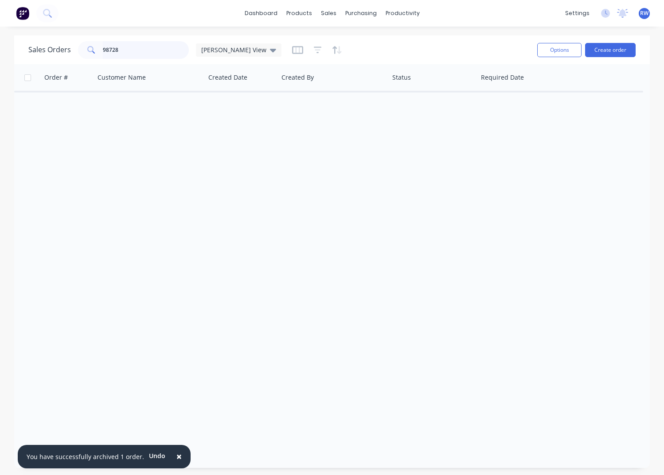
click at [138, 47] on input "98728" at bounding box center [146, 50] width 86 height 18
type input "98740"
drag, startPoint x: 221, startPoint y: 50, endPoint x: 218, endPoint y: 61, distance: 11.5
click at [221, 50] on span "[PERSON_NAME] View" at bounding box center [233, 49] width 65 height 9
click at [215, 158] on button "archived" at bounding box center [249, 161] width 101 height 10
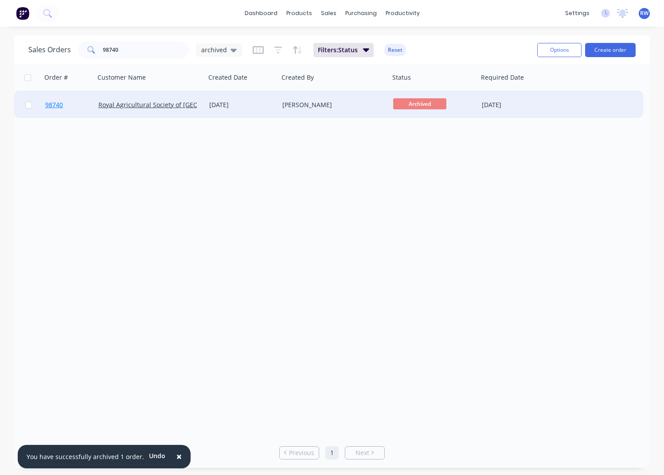
click at [57, 107] on span "98740" at bounding box center [54, 105] width 18 height 9
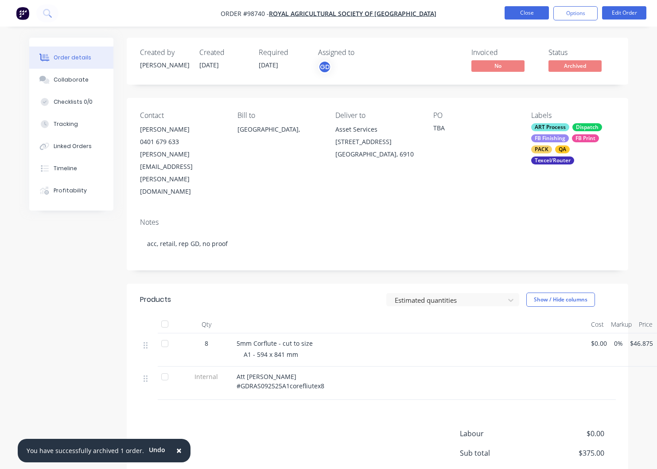
click at [530, 15] on button "Close" at bounding box center [527, 12] width 44 height 13
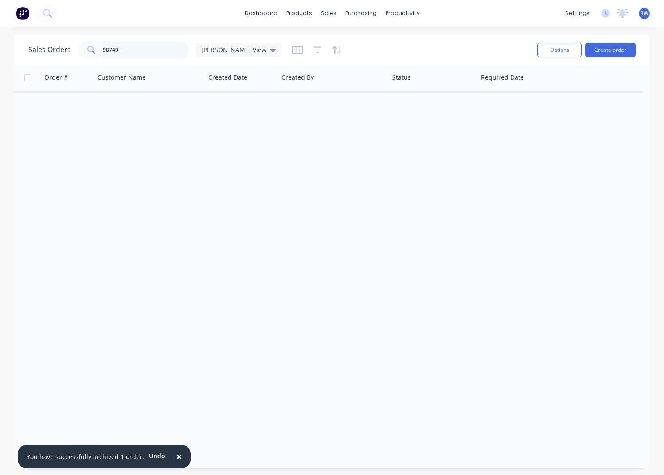
click at [132, 53] on input "98740" at bounding box center [146, 50] width 86 height 18
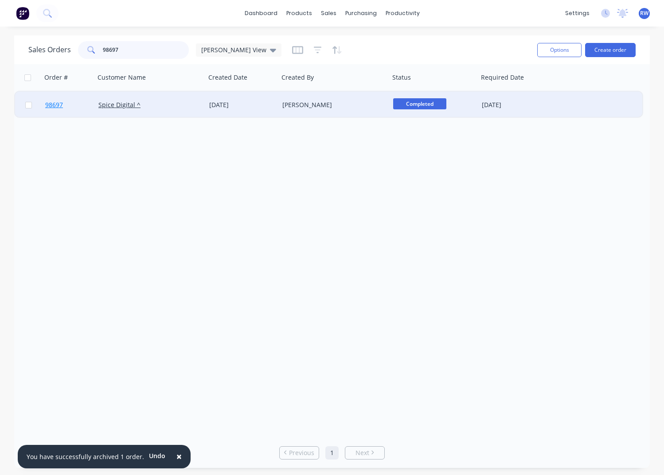
type input "98697"
click at [52, 107] on span "98697" at bounding box center [54, 105] width 18 height 9
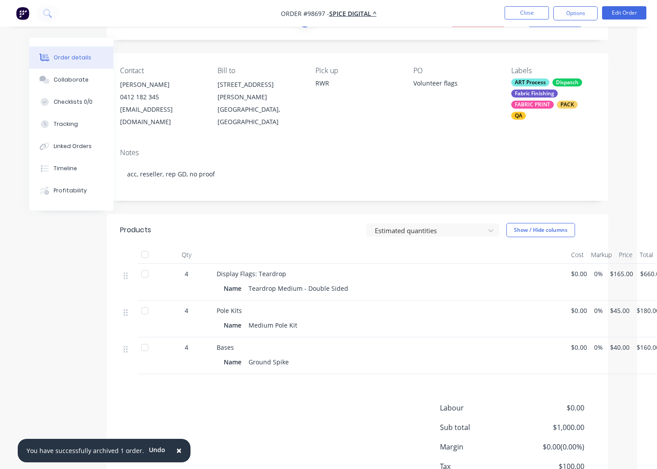
scroll to position [45, 26]
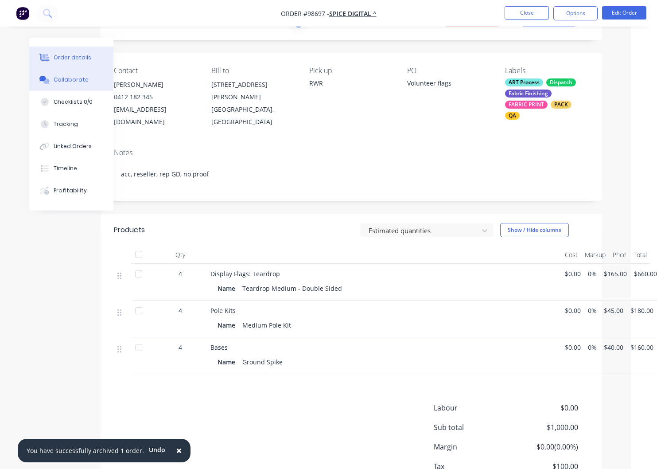
click at [66, 82] on div "Collaborate" at bounding box center [71, 80] width 35 height 8
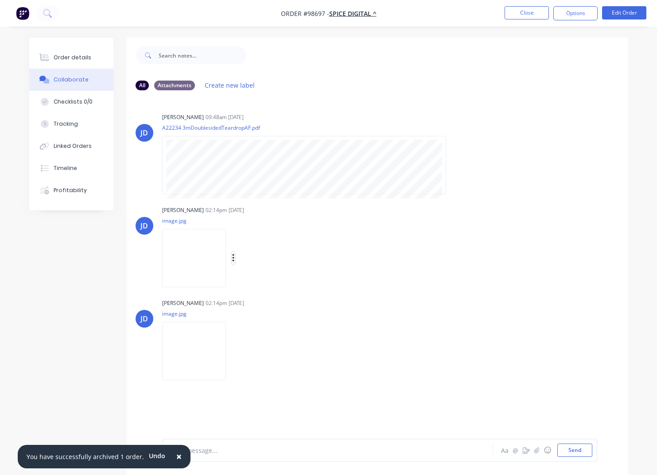
click at [234, 257] on icon "button" at bounding box center [233, 258] width 3 height 10
click at [266, 285] on button "Download" at bounding box center [291, 282] width 100 height 20
click at [232, 352] on icon "button" at bounding box center [233, 352] width 3 height 10
click at [268, 378] on button "Download" at bounding box center [291, 375] width 100 height 20
click at [523, 17] on button "Close" at bounding box center [527, 12] width 44 height 13
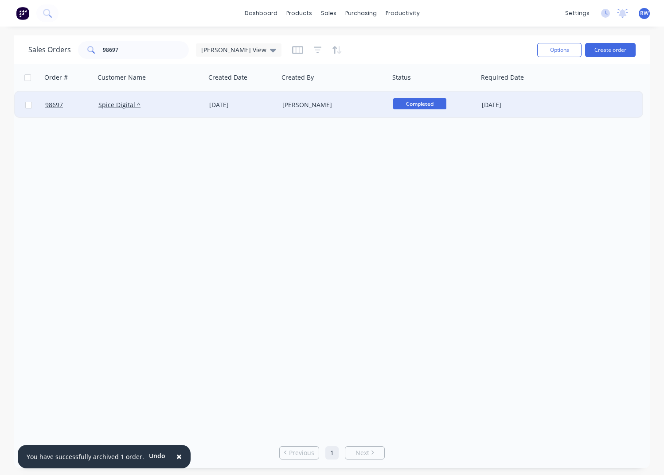
click at [29, 105] on input "checkbox" at bounding box center [28, 105] width 7 height 7
checkbox input "true"
click at [563, 54] on button "Options" at bounding box center [559, 50] width 44 height 14
click at [519, 92] on div "Archive" at bounding box center [533, 90] width 82 height 13
checkbox input "false"
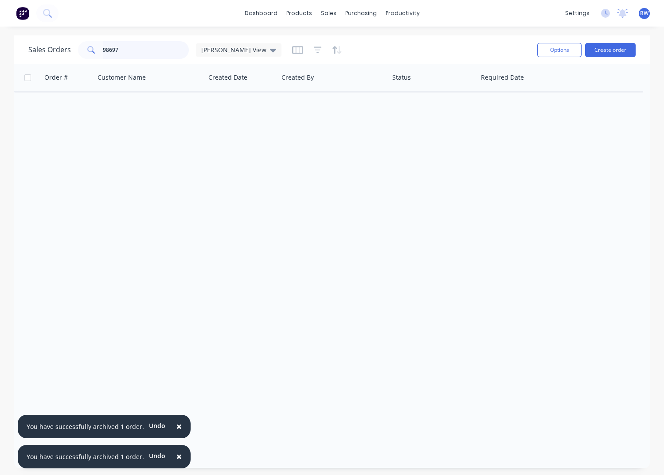
click at [144, 52] on input "98697" at bounding box center [146, 50] width 86 height 18
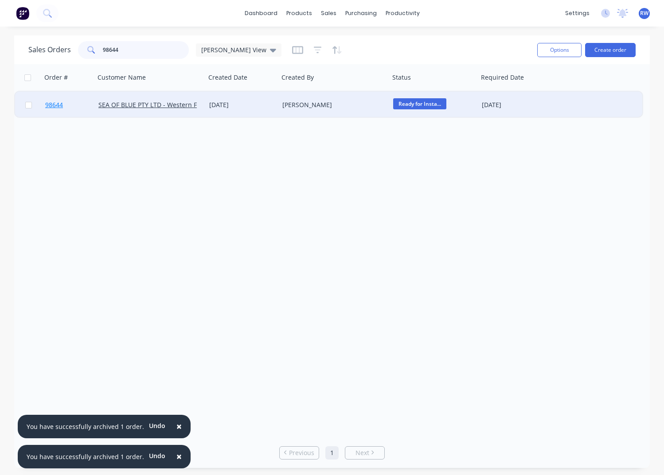
type input "98644"
click at [55, 106] on span "98644" at bounding box center [54, 105] width 18 height 9
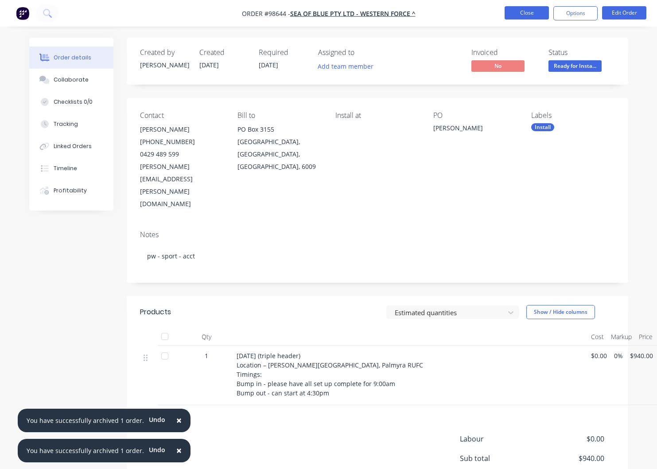
click at [522, 10] on button "Close" at bounding box center [527, 12] width 44 height 13
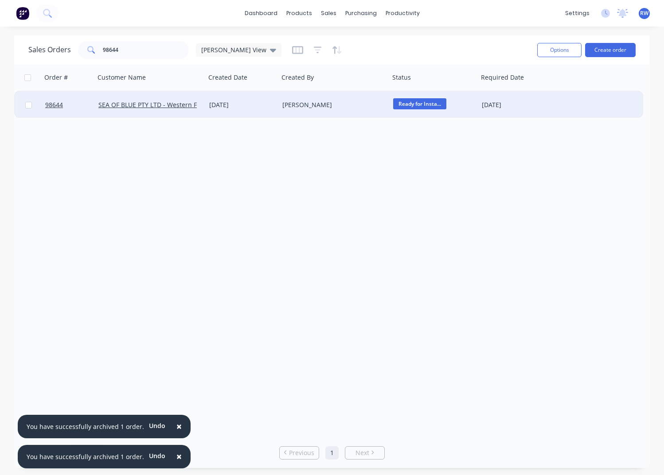
click at [31, 106] on input "checkbox" at bounding box center [28, 105] width 7 height 7
checkbox input "true"
drag, startPoint x: 545, startPoint y: 51, endPoint x: 545, endPoint y: 58, distance: 7.1
click at [544, 51] on button "Options" at bounding box center [559, 50] width 44 height 14
click at [533, 89] on div "Archive" at bounding box center [533, 90] width 82 height 13
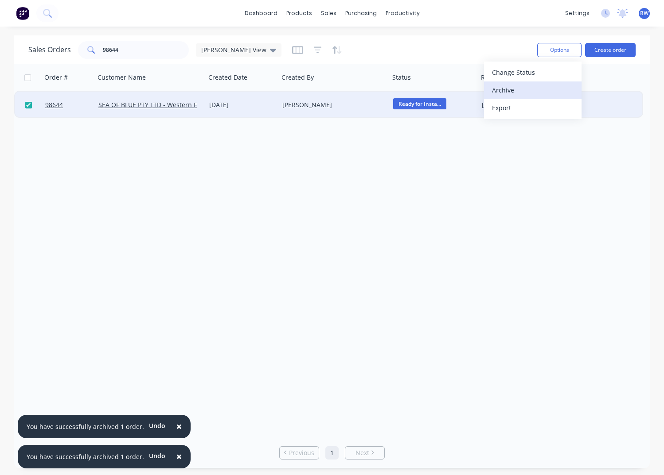
checkbox input "false"
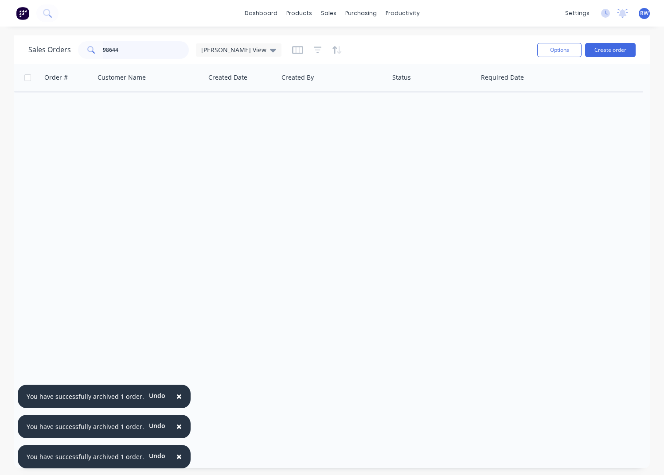
click at [154, 52] on input "98644" at bounding box center [146, 50] width 86 height 18
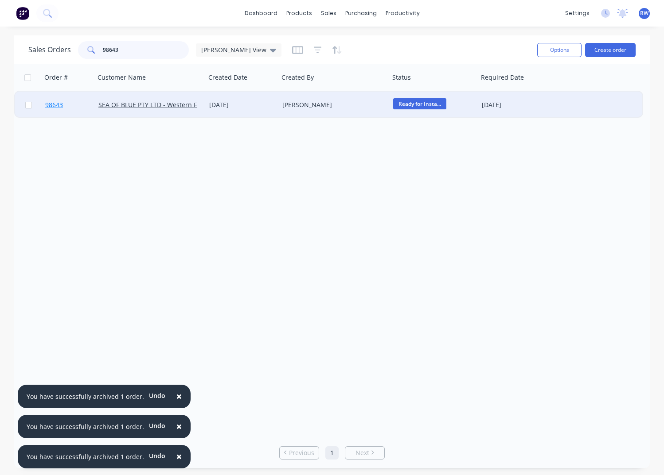
type input "98643"
click at [54, 105] on span "98643" at bounding box center [54, 105] width 18 height 9
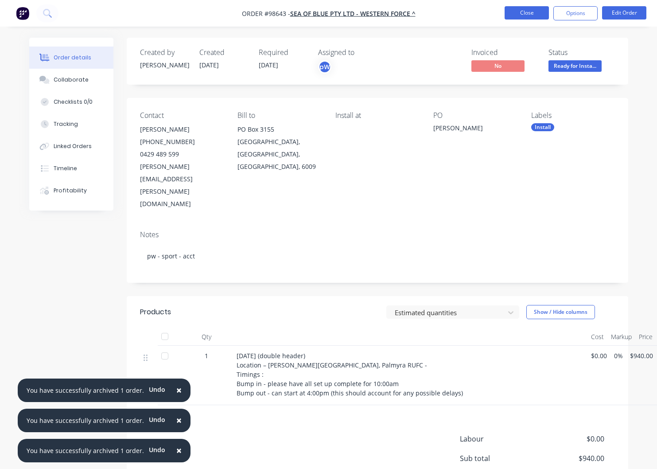
click at [519, 12] on button "Close" at bounding box center [527, 12] width 44 height 13
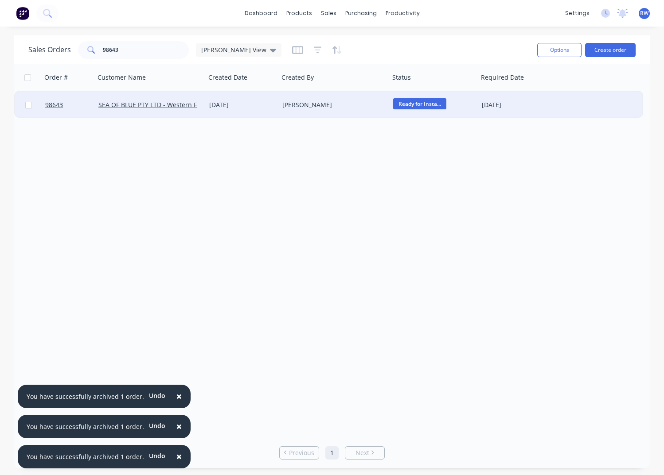
click at [27, 106] on input "checkbox" at bounding box center [28, 105] width 7 height 7
checkbox input "true"
click at [551, 50] on button "Options" at bounding box center [559, 50] width 44 height 14
click at [499, 93] on div "Archive" at bounding box center [533, 90] width 82 height 13
checkbox input "false"
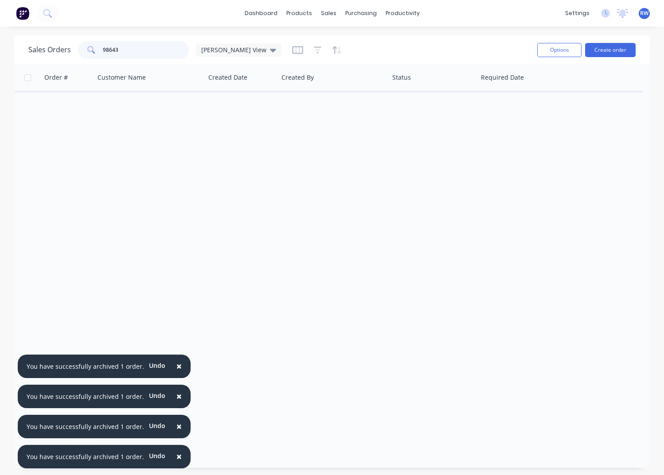
click at [140, 48] on input "98643" at bounding box center [146, 50] width 86 height 18
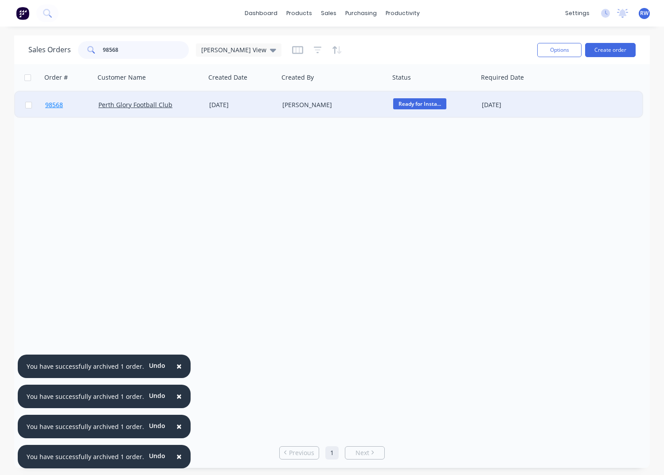
type input "98568"
click at [55, 107] on span "98568" at bounding box center [54, 105] width 18 height 9
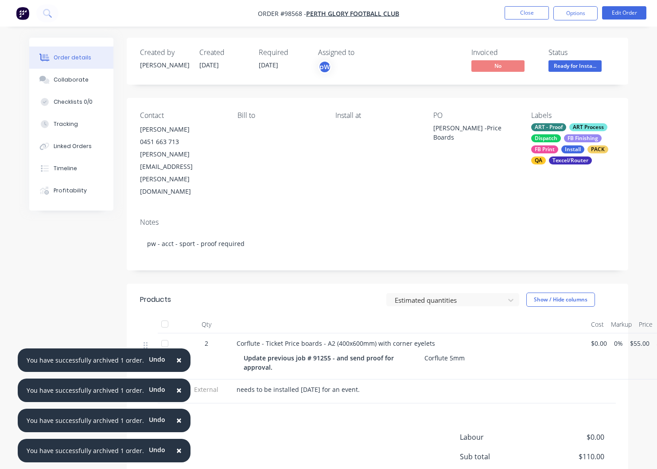
scroll to position [0, 25]
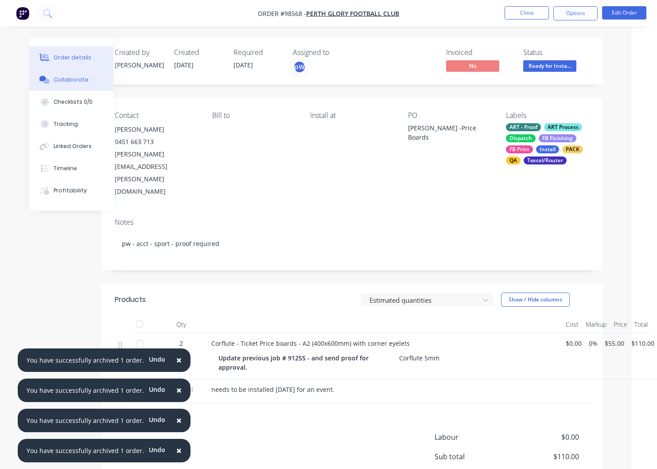
click at [71, 79] on div "Collaborate" at bounding box center [71, 80] width 35 height 8
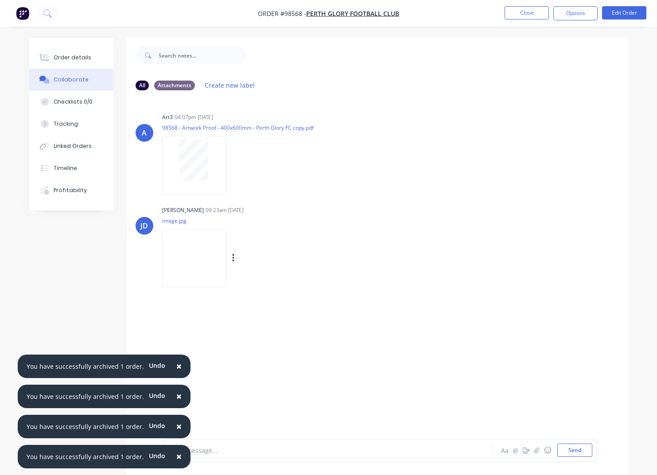
click at [242, 259] on div "Labels Download Delete" at bounding box center [280, 258] width 100 height 13
click at [235, 258] on button "button" at bounding box center [234, 258] width 4 height 13
drag, startPoint x: 277, startPoint y: 283, endPoint x: 238, endPoint y: 270, distance: 41.6
click at [277, 283] on button "Download" at bounding box center [291, 282] width 100 height 20
click at [246, 259] on div "Labels Download Delete" at bounding box center [280, 258] width 100 height 13
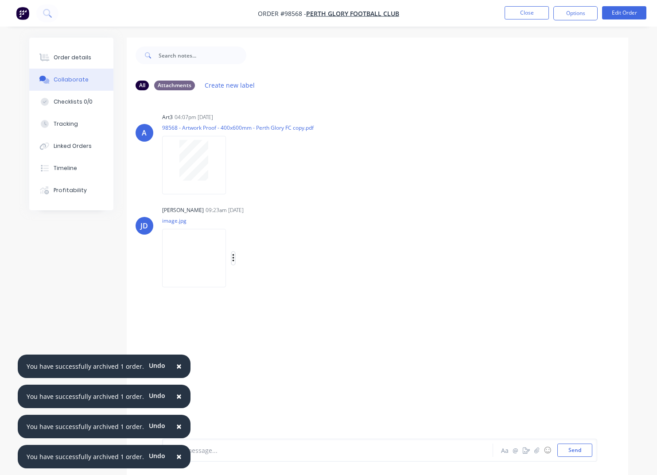
drag, startPoint x: 244, startPoint y: 258, endPoint x: 248, endPoint y: 258, distance: 4.5
click at [235, 258] on icon "button" at bounding box center [233, 258] width 3 height 10
click at [278, 282] on button "Download" at bounding box center [291, 282] width 100 height 20
click at [526, 14] on button "Close" at bounding box center [527, 12] width 44 height 13
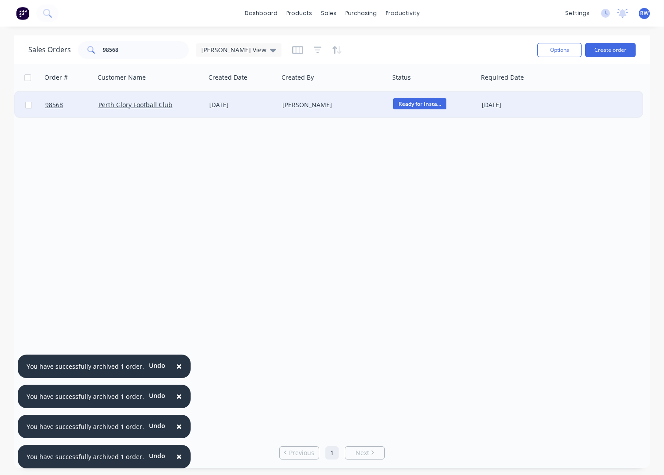
click at [28, 106] on input "checkbox" at bounding box center [28, 105] width 7 height 7
checkbox input "true"
drag, startPoint x: 553, startPoint y: 51, endPoint x: 550, endPoint y: 58, distance: 6.9
click at [553, 51] on button "Options" at bounding box center [559, 50] width 44 height 14
click at [509, 94] on div "Archive" at bounding box center [533, 90] width 82 height 13
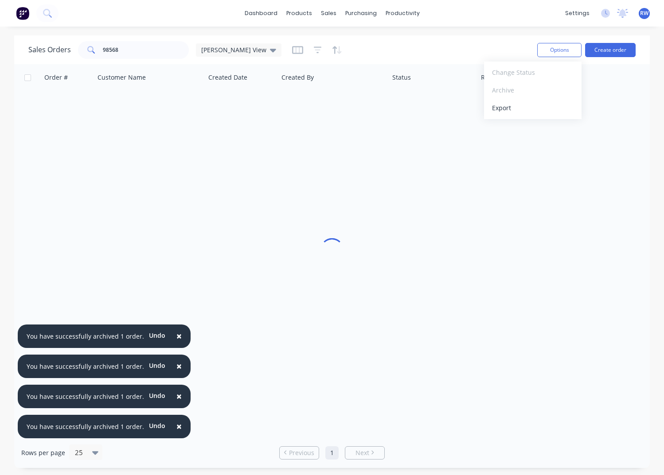
checkbox input "false"
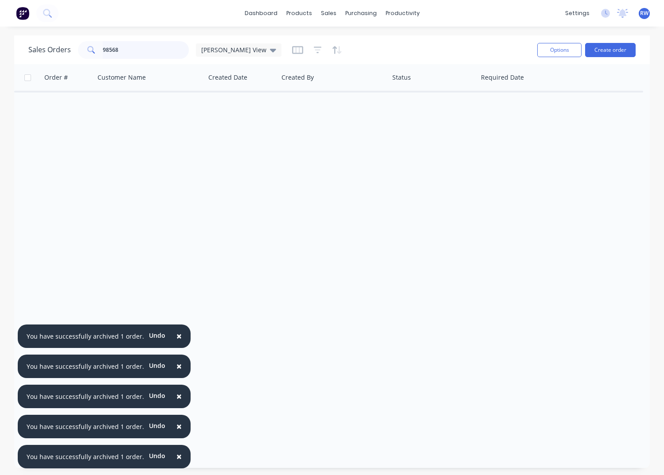
click at [127, 51] on input "98568" at bounding box center [146, 50] width 86 height 18
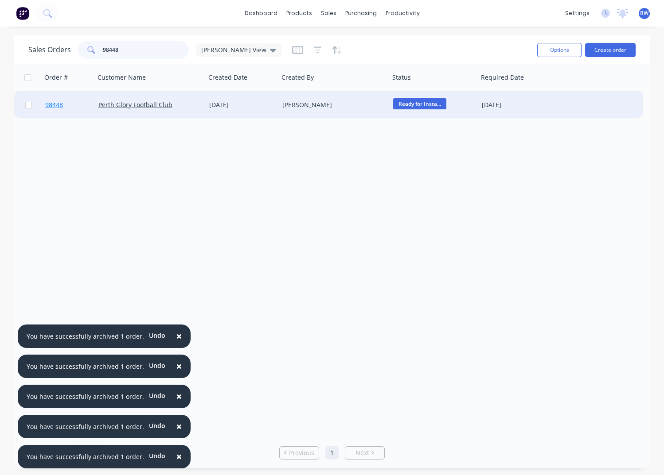
type input "98448"
click at [53, 104] on span "98448" at bounding box center [54, 105] width 18 height 9
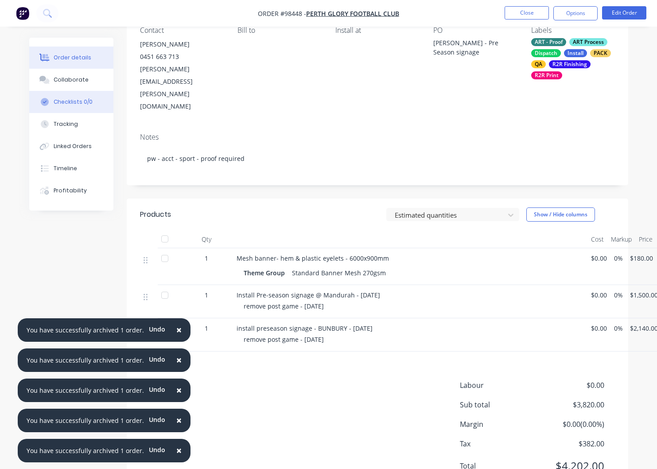
scroll to position [89, 0]
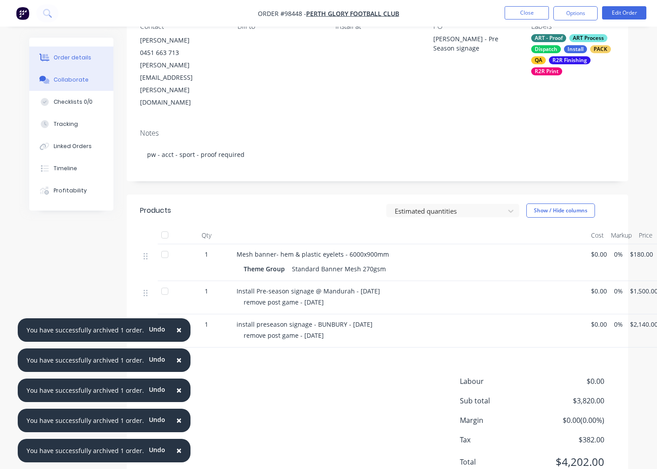
click at [65, 80] on div "Collaborate" at bounding box center [71, 80] width 35 height 8
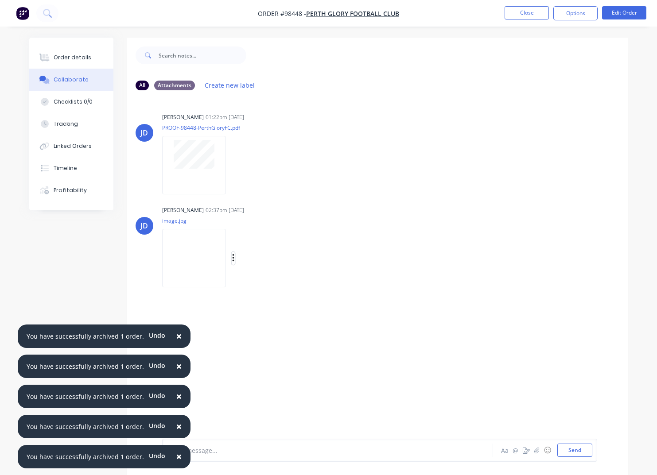
click at [234, 259] on icon "button" at bounding box center [233, 258] width 2 height 8
click at [262, 283] on button "Download" at bounding box center [291, 282] width 100 height 20
click at [531, 16] on button "Close" at bounding box center [527, 12] width 44 height 13
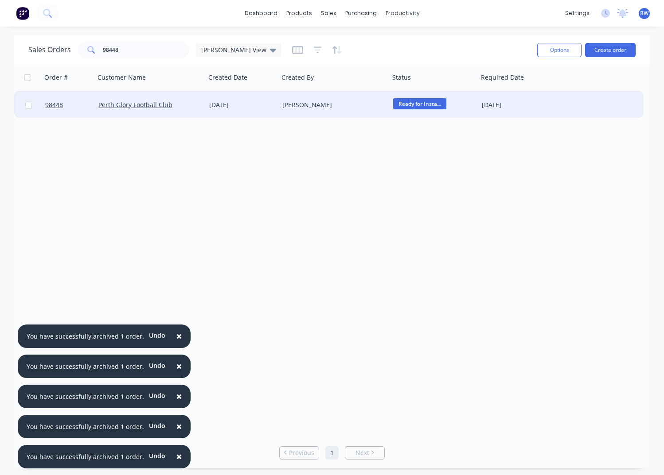
click at [28, 105] on input "checkbox" at bounding box center [28, 105] width 7 height 7
checkbox input "true"
click at [549, 49] on button "Options" at bounding box center [559, 50] width 44 height 14
click at [542, 87] on div "Archive" at bounding box center [533, 90] width 82 height 13
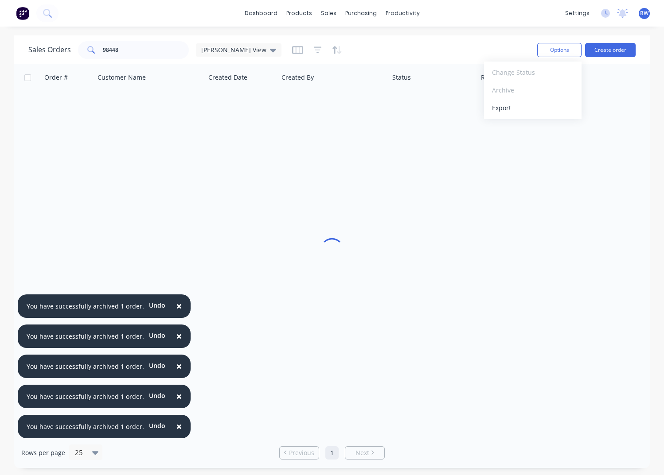
checkbox input "false"
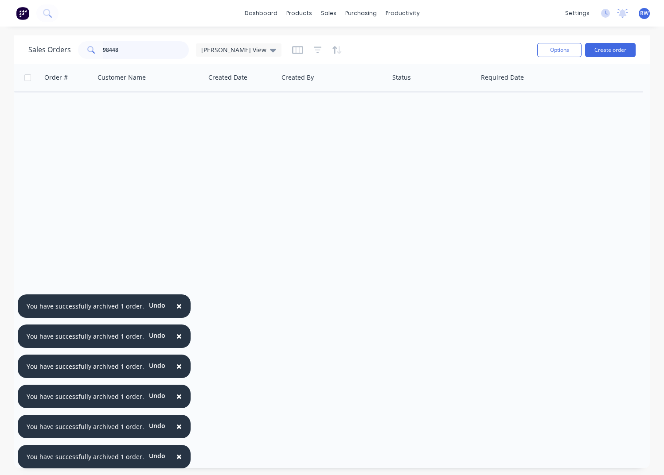
click at [146, 51] on input "98448" at bounding box center [146, 50] width 86 height 18
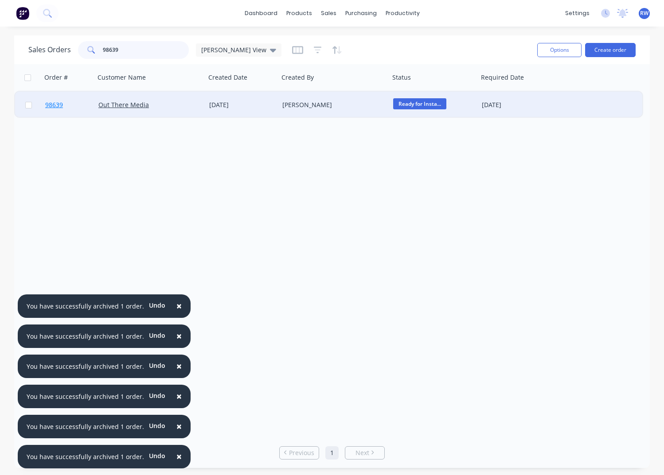
type input "98639"
click at [56, 106] on span "98639" at bounding box center [54, 105] width 18 height 9
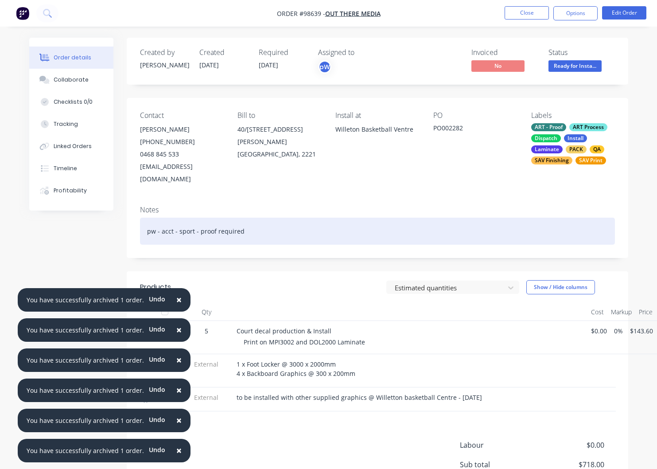
scroll to position [0, 29]
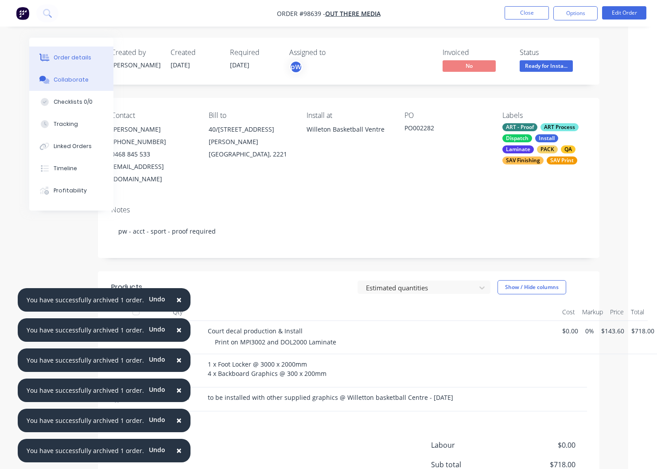
click at [66, 82] on div "Collaborate" at bounding box center [71, 80] width 35 height 8
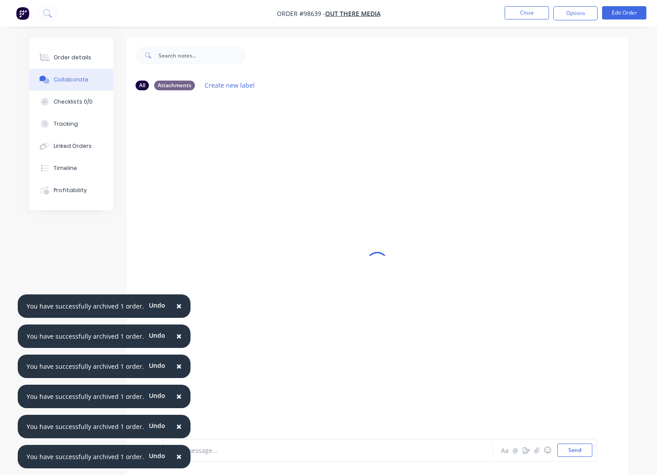
click at [176, 307] on span "×" at bounding box center [178, 306] width 5 height 12
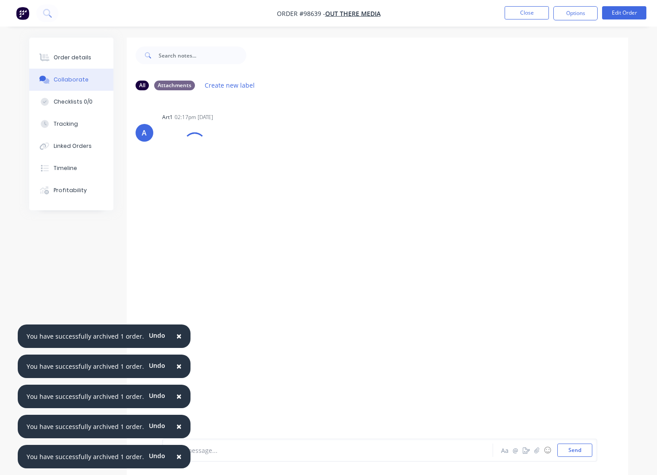
click at [176, 335] on span "×" at bounding box center [178, 336] width 5 height 12
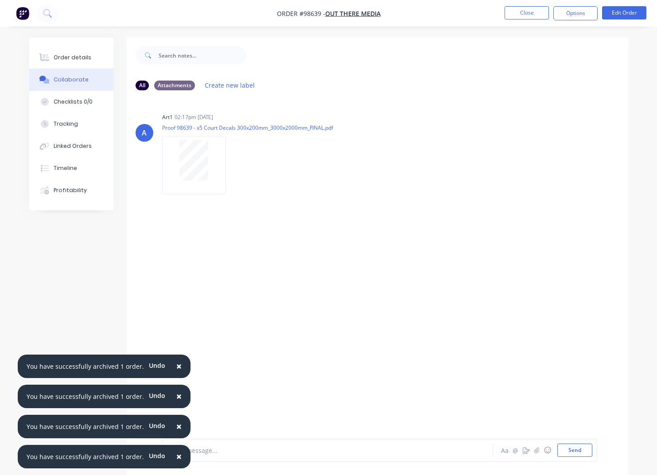
click at [176, 367] on span "×" at bounding box center [178, 366] width 5 height 12
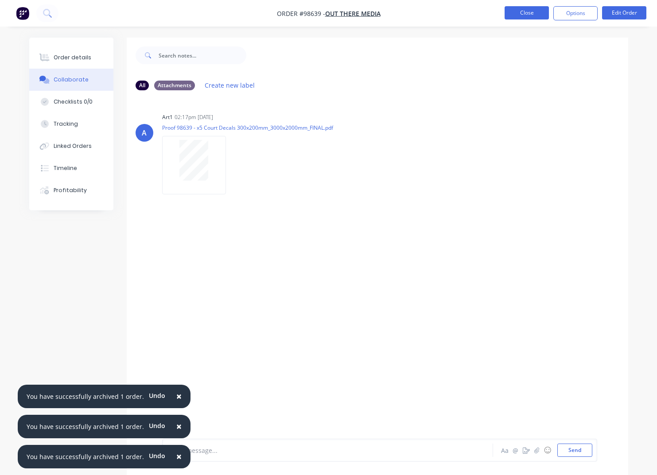
click at [521, 13] on button "Close" at bounding box center [527, 12] width 44 height 13
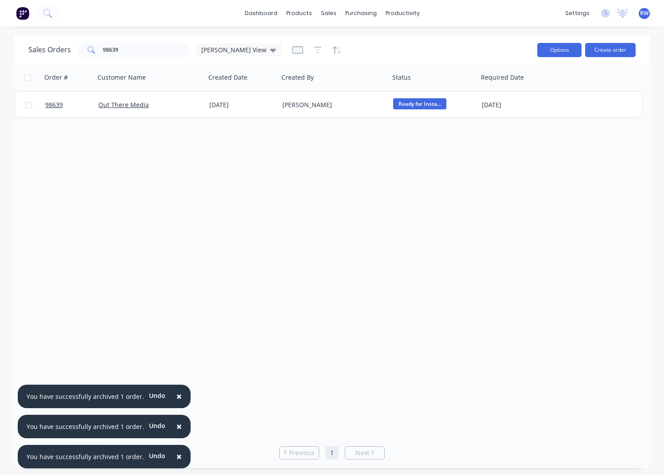
click at [560, 51] on button "Options" at bounding box center [559, 50] width 44 height 14
drag, startPoint x: 91, startPoint y: 202, endPoint x: 69, endPoint y: 182, distance: 30.4
click at [91, 202] on div "Order # Customer Name Created Date Created By Status Required Date 98639 Out Th…" at bounding box center [331, 251] width 635 height 374
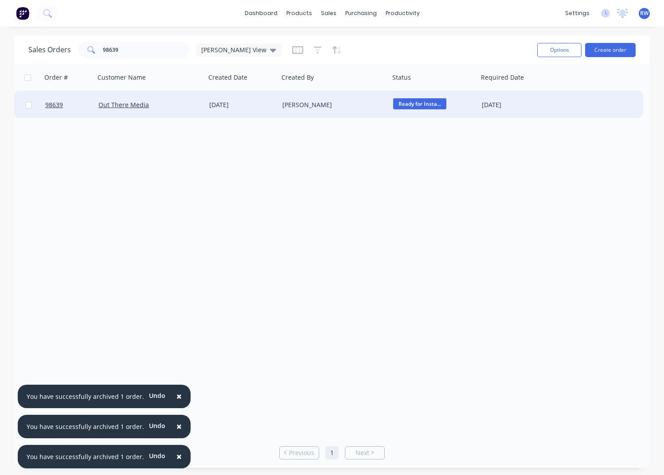
click at [28, 105] on input "checkbox" at bounding box center [28, 105] width 7 height 7
checkbox input "true"
click at [558, 53] on button "Options" at bounding box center [559, 50] width 44 height 14
click at [512, 91] on div "Archive" at bounding box center [533, 90] width 82 height 13
click at [506, 89] on div "Archive" at bounding box center [533, 90] width 82 height 13
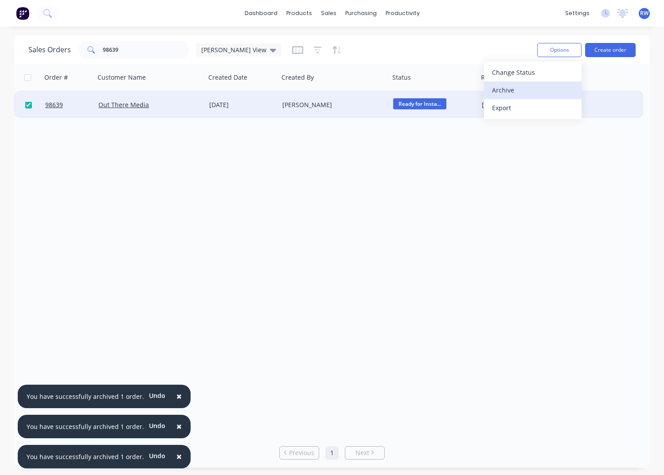
checkbox input "false"
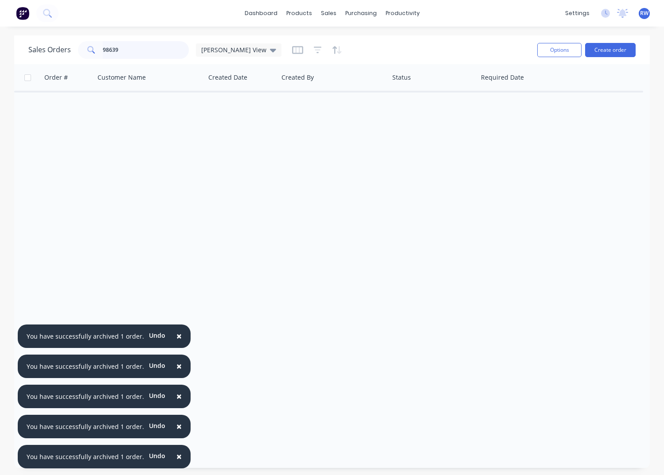
click at [129, 50] on input "98639" at bounding box center [146, 50] width 86 height 18
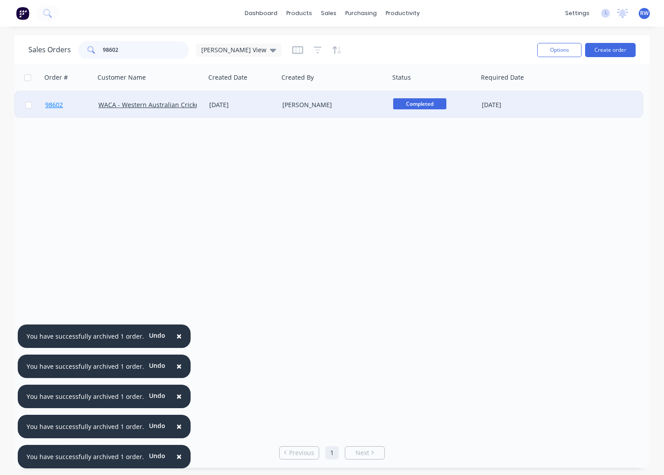
type input "98602"
click at [57, 106] on span "98602" at bounding box center [54, 105] width 18 height 9
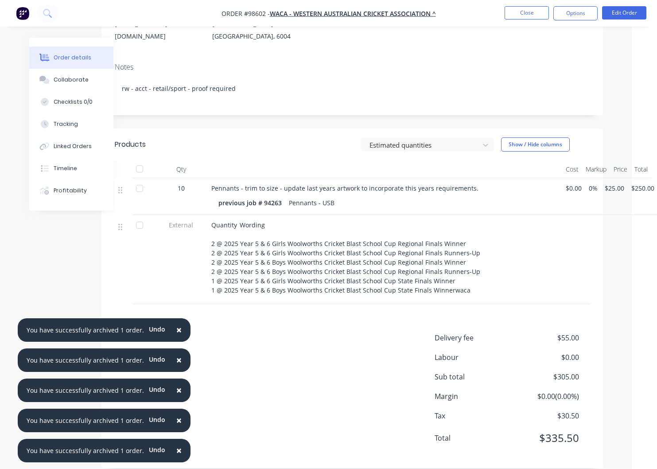
scroll to position [0, 25]
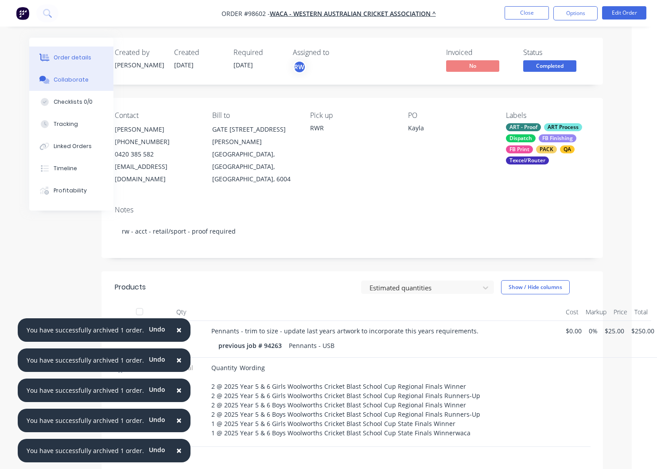
click at [62, 81] on div "Collaborate" at bounding box center [71, 80] width 35 height 8
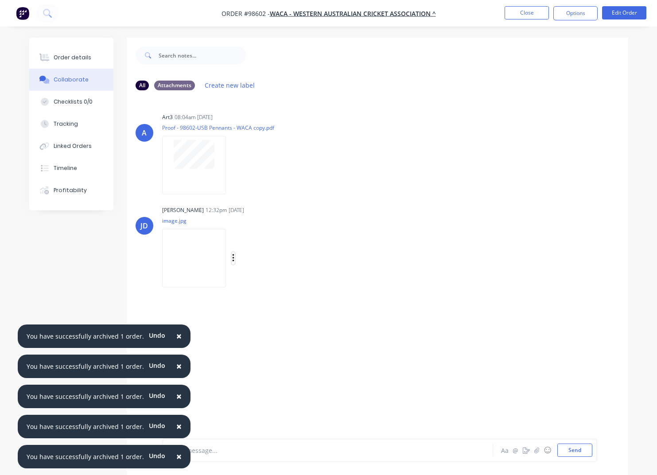
click at [235, 258] on icon "button" at bounding box center [233, 258] width 3 height 10
click at [271, 280] on button "Download" at bounding box center [291, 282] width 100 height 20
click at [514, 14] on button "Close" at bounding box center [527, 12] width 44 height 13
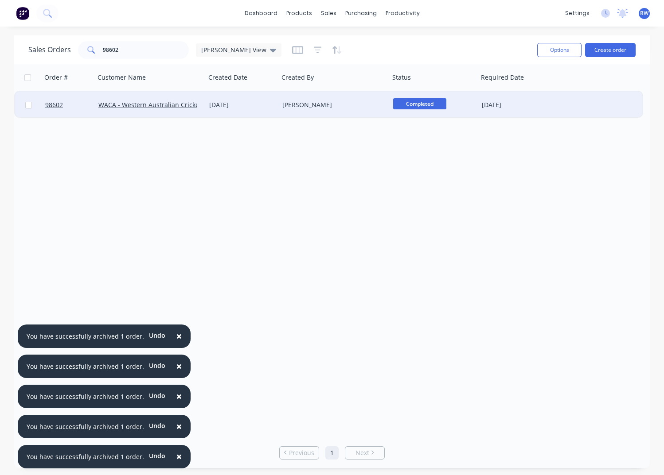
click at [28, 106] on input "checkbox" at bounding box center [28, 105] width 7 height 7
checkbox input "true"
click at [564, 50] on button "Options" at bounding box center [559, 50] width 44 height 14
click at [538, 90] on div "Archive" at bounding box center [533, 90] width 82 height 13
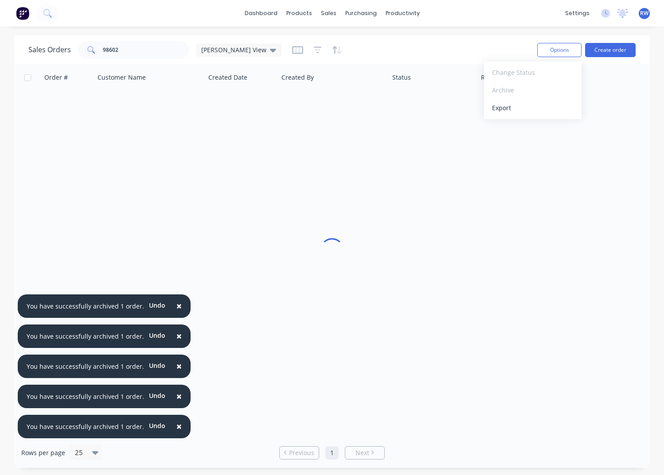
checkbox input "false"
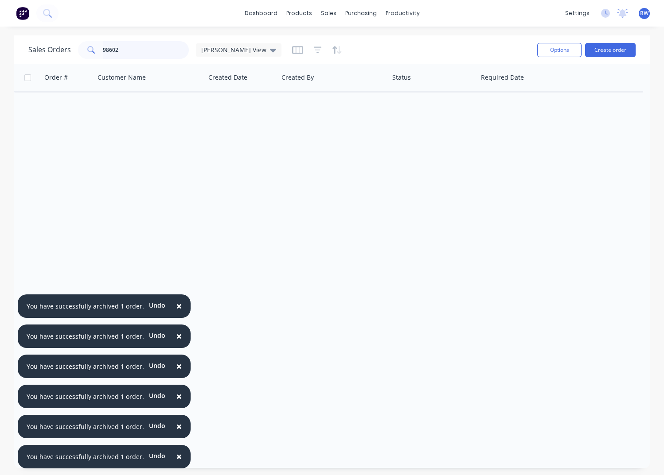
click at [123, 51] on input "98602" at bounding box center [146, 50] width 86 height 18
drag, startPoint x: 122, startPoint y: 51, endPoint x: 74, endPoint y: 47, distance: 48.0
click at [103, 47] on input "98602" at bounding box center [146, 50] width 86 height 18
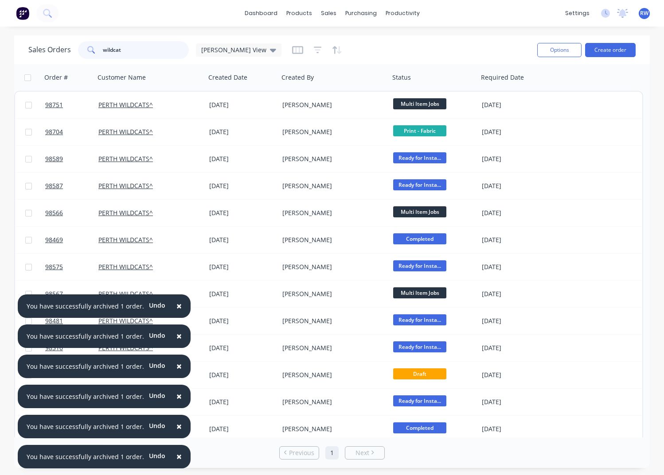
type input "wildcat"
click at [176, 305] on span "×" at bounding box center [178, 306] width 5 height 12
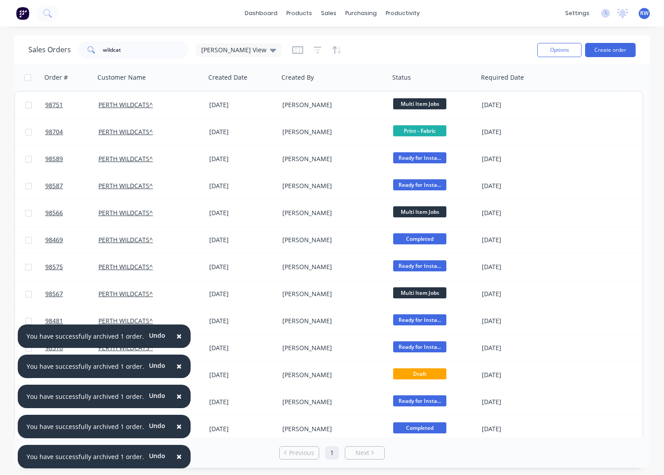
click at [176, 336] on span "×" at bounding box center [178, 336] width 5 height 12
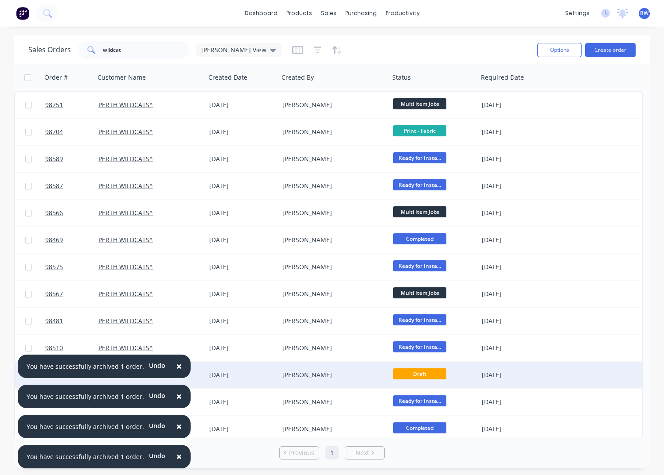
drag, startPoint x: 174, startPoint y: 364, endPoint x: 172, endPoint y: 375, distance: 11.2
click at [176, 364] on span "×" at bounding box center [178, 366] width 5 height 12
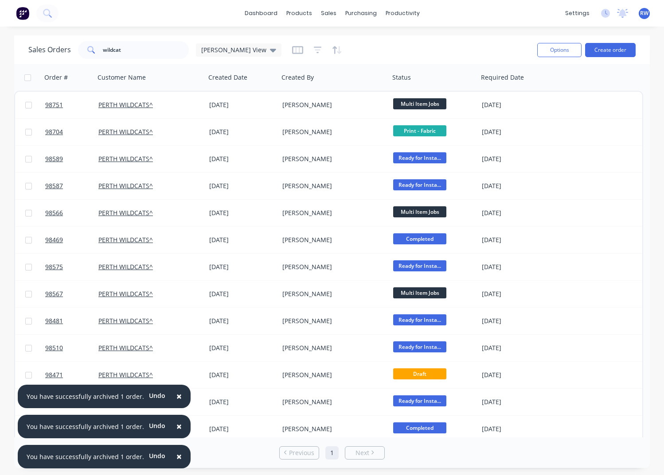
drag, startPoint x: 173, startPoint y: 395, endPoint x: 173, endPoint y: 417, distance: 22.2
click at [176, 395] on span "×" at bounding box center [178, 396] width 5 height 12
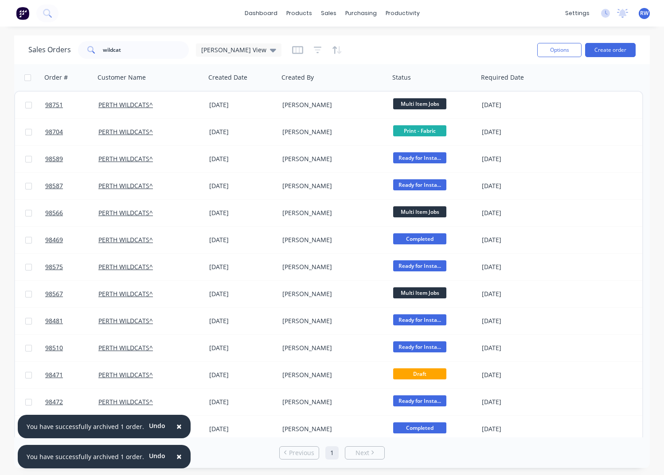
drag, startPoint x: 174, startPoint y: 425, endPoint x: 173, endPoint y: 440, distance: 15.5
click at [176, 425] on span "×" at bounding box center [178, 427] width 5 height 12
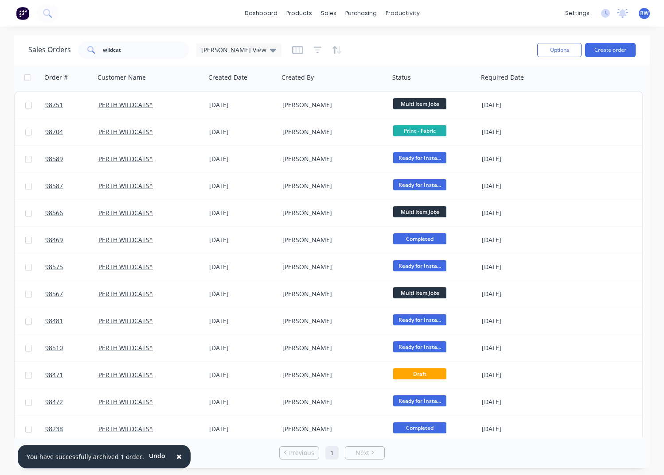
click at [176, 459] on span "×" at bounding box center [178, 457] width 5 height 12
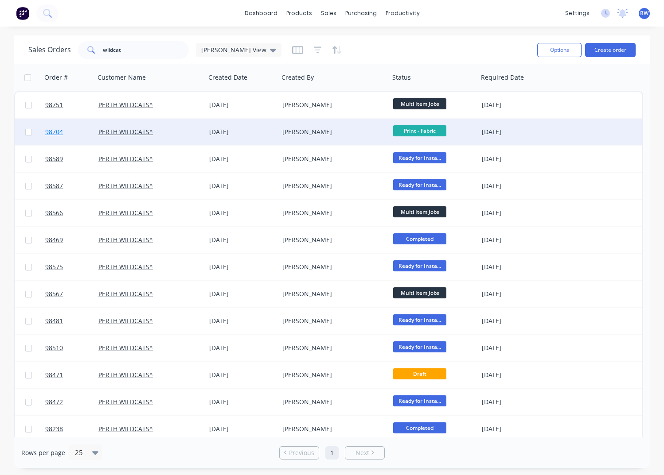
click at [55, 132] on span "98704" at bounding box center [54, 132] width 18 height 9
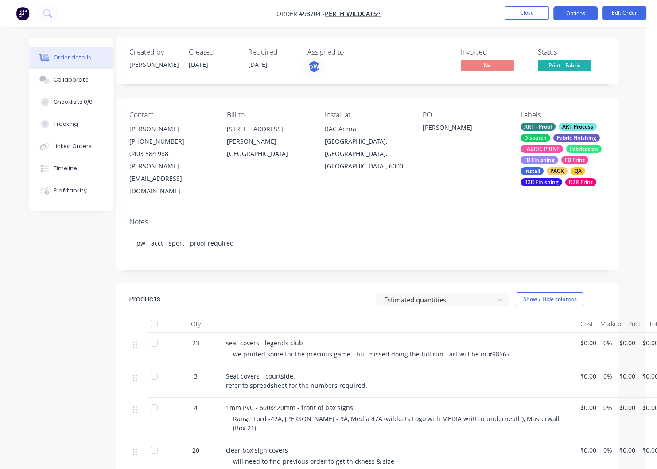
scroll to position [0, 15]
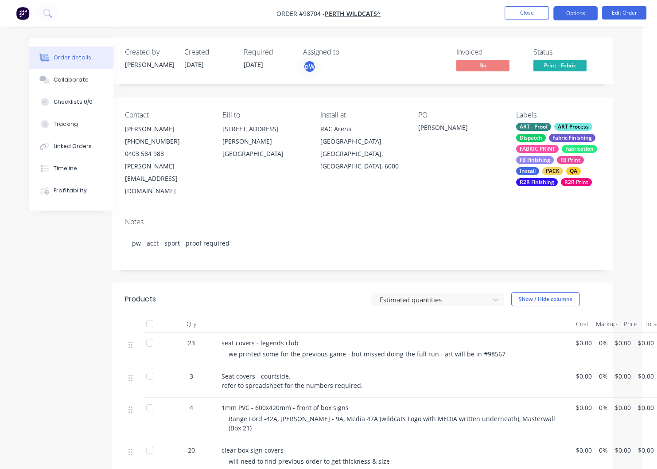
click at [571, 15] on button "Options" at bounding box center [575, 13] width 44 height 14
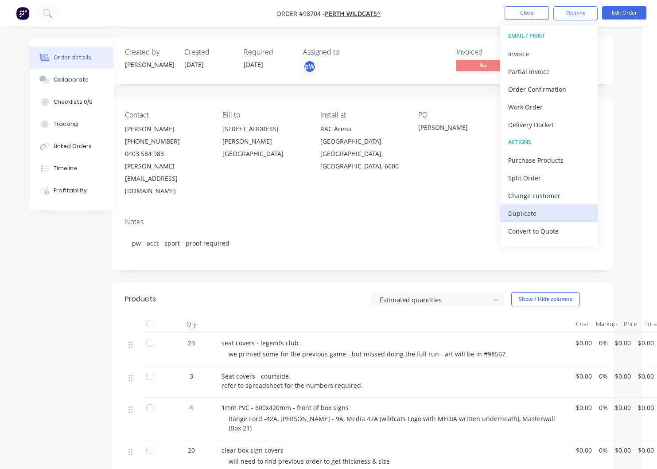
click at [523, 214] on div "Duplicate" at bounding box center [549, 213] width 82 height 13
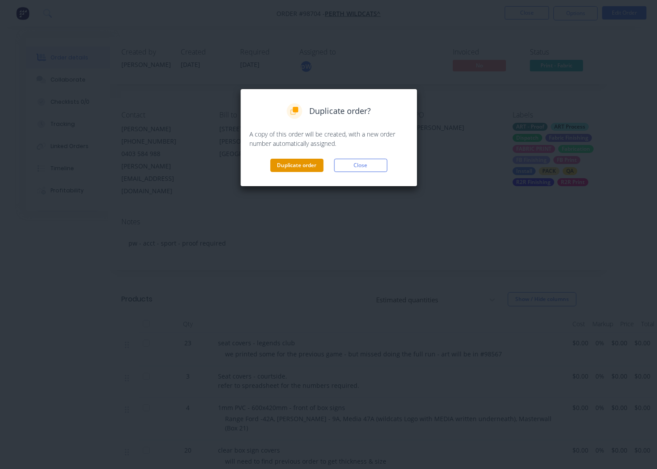
click at [292, 166] on button "Duplicate order" at bounding box center [296, 165] width 53 height 13
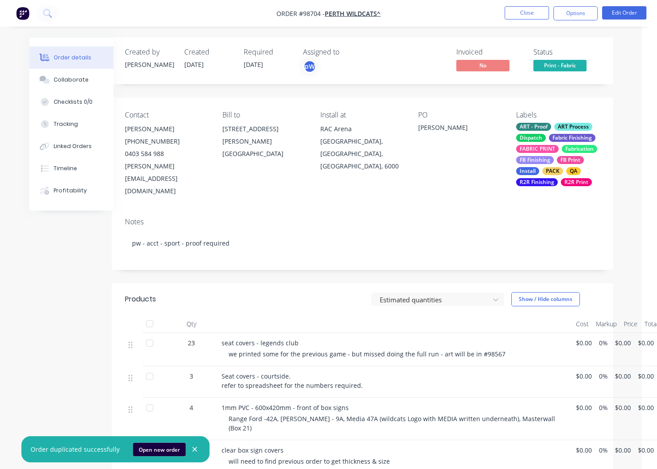
click at [152, 447] on button "Open new order" at bounding box center [159, 449] width 53 height 13
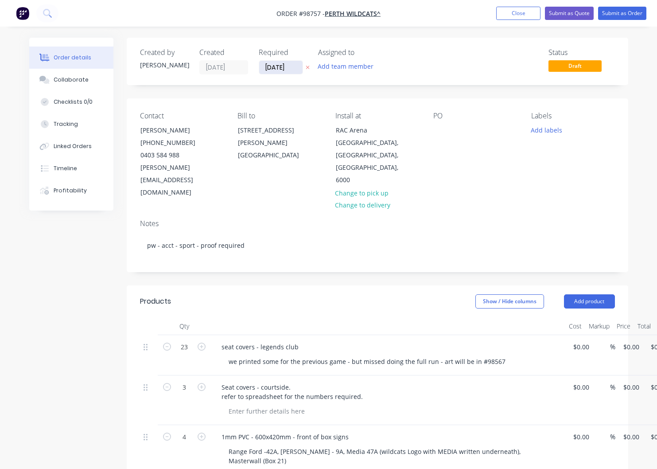
click at [296, 68] on input "[DATE]" at bounding box center [280, 67] width 43 height 13
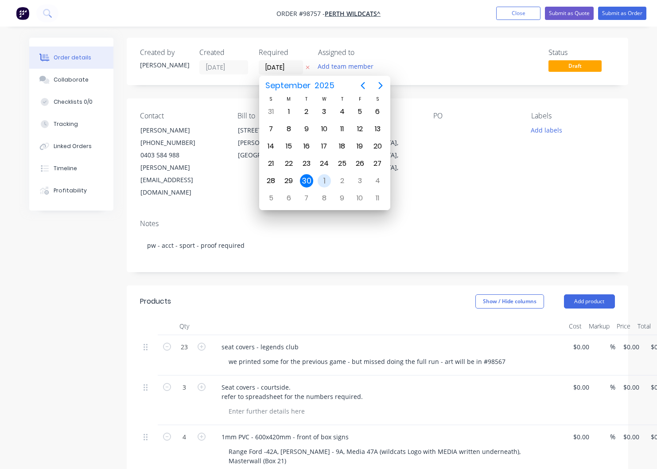
click at [323, 180] on div "1" at bounding box center [324, 180] width 13 height 13
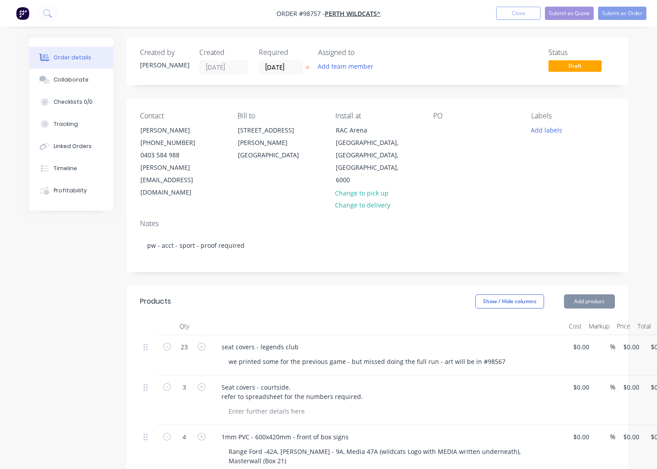
type input "[DATE]"
click at [344, 66] on button "Add team member" at bounding box center [345, 66] width 65 height 12
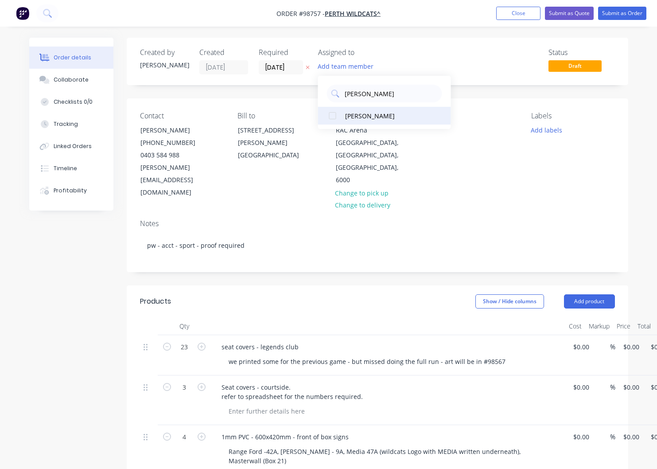
type input "[PERSON_NAME]"
click at [364, 119] on div "[PERSON_NAME]" at bounding box center [389, 115] width 89 height 9
click at [479, 175] on div "Contact [PERSON_NAME] [PHONE_NUMBER] [PERSON_NAME][EMAIL_ADDRESS][DOMAIN_NAME] …" at bounding box center [378, 155] width 502 height 114
click at [436, 131] on div at bounding box center [440, 130] width 14 height 13
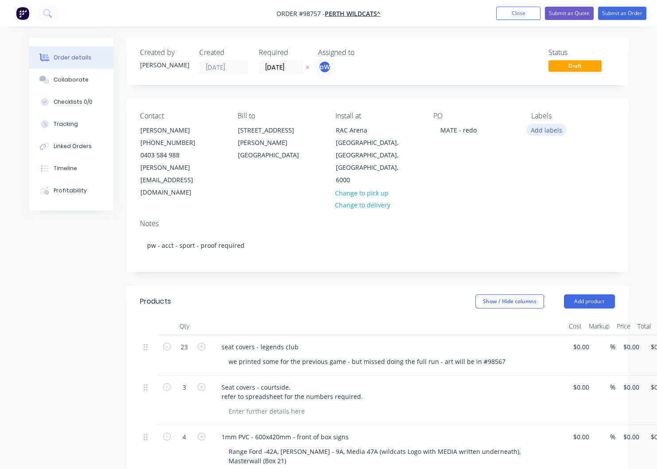
click at [544, 127] on button "Add labels" at bounding box center [546, 130] width 41 height 12
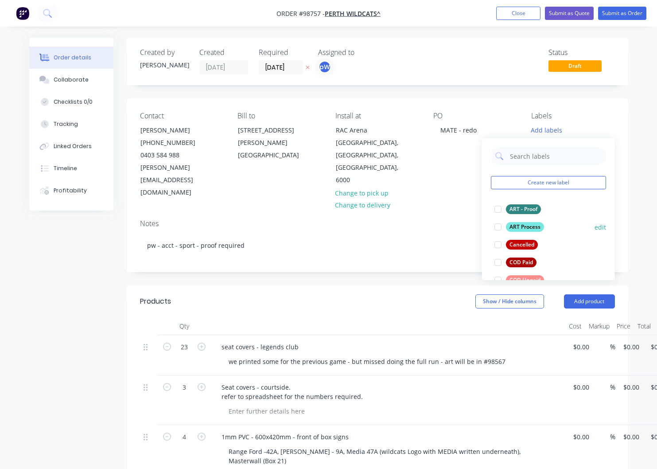
click at [526, 229] on div "ART Process" at bounding box center [525, 227] width 38 height 10
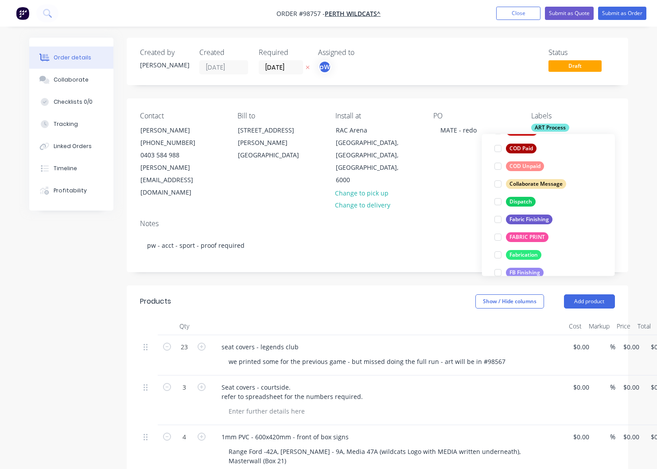
scroll to position [111, 0]
drag, startPoint x: 516, startPoint y: 217, endPoint x: 522, endPoint y: 237, distance: 20.5
click at [516, 217] on div "Fabric Finishing" at bounding box center [529, 219] width 47 height 10
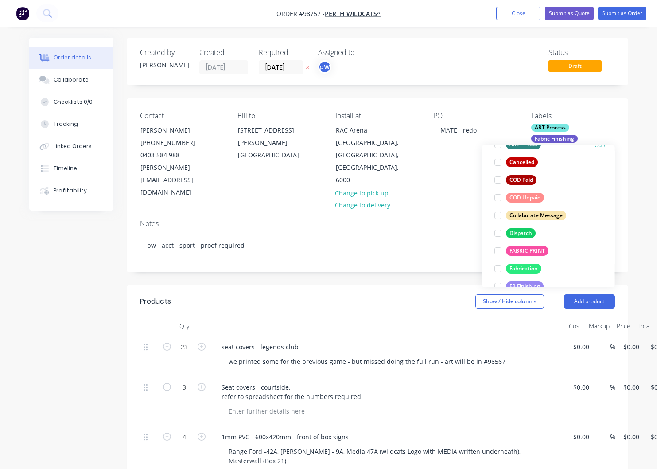
scroll to position [108, 0]
click at [521, 250] on div "FABRIC PRINT" at bounding box center [527, 250] width 43 height 10
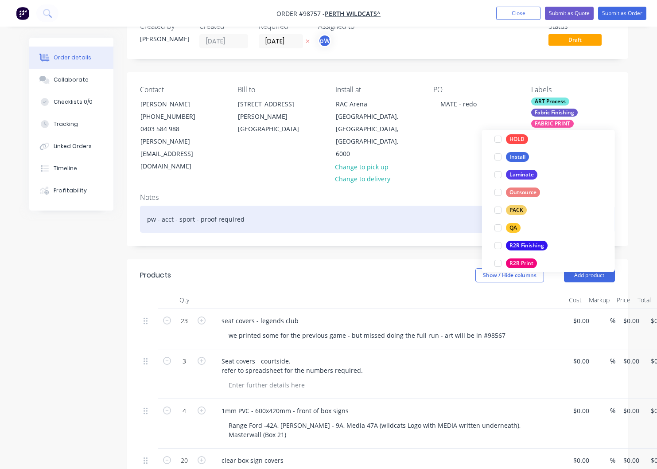
scroll to position [31, 0]
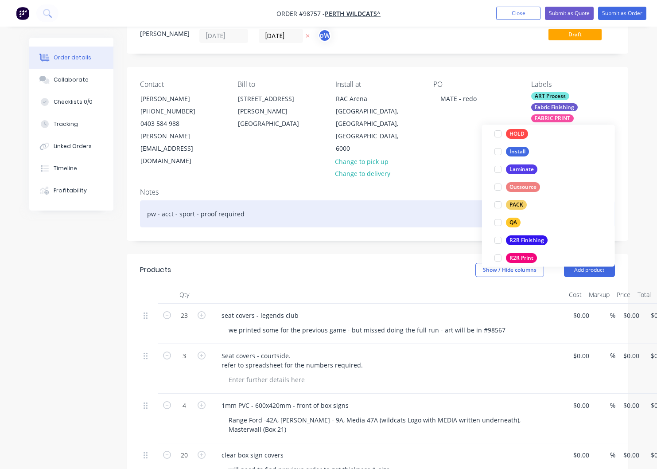
click at [245, 200] on div "pw - acct - sport - proof required" at bounding box center [377, 213] width 475 height 27
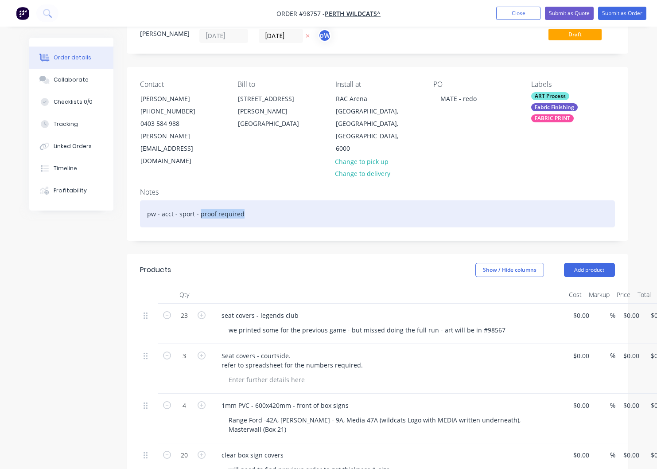
drag, startPoint x: 246, startPoint y: 189, endPoint x: 198, endPoint y: 193, distance: 48.0
click at [198, 200] on div "pw - acct - sport - proof required" at bounding box center [377, 213] width 475 height 27
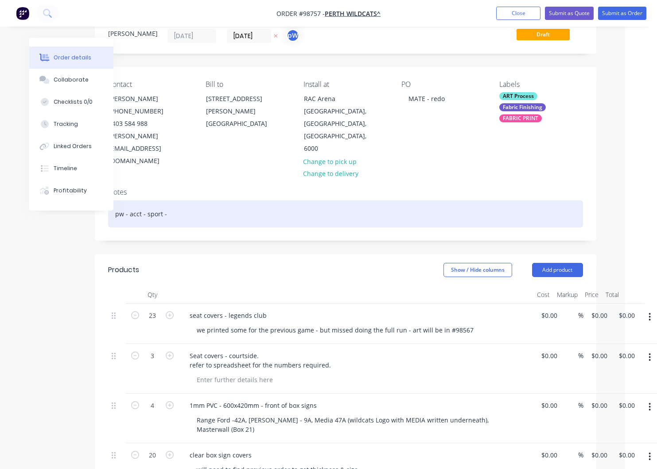
scroll to position [31, 35]
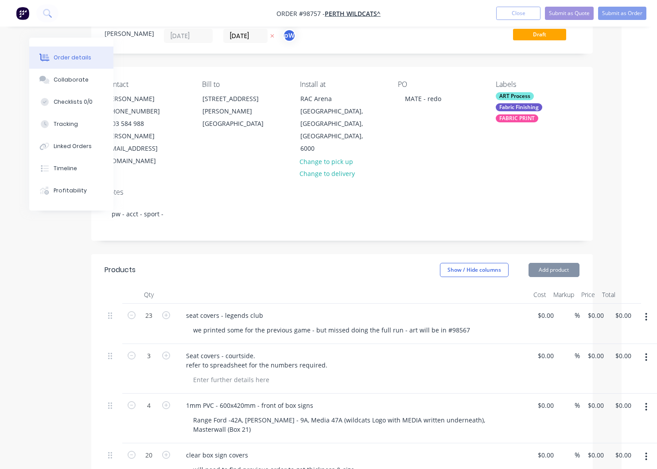
click at [649, 309] on button "button" at bounding box center [646, 317] width 21 height 16
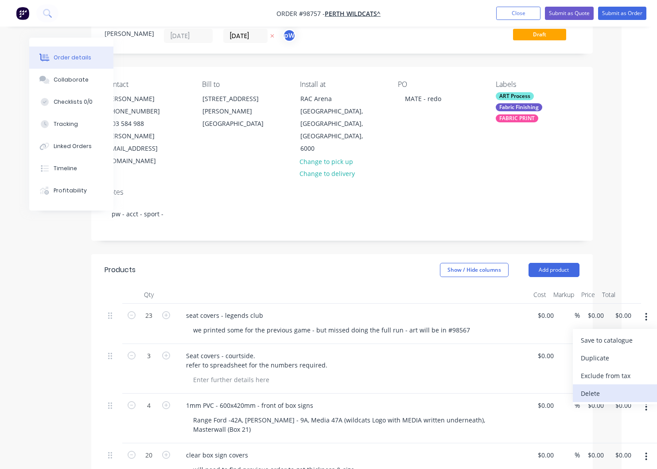
click at [608, 387] on div "Delete" at bounding box center [615, 393] width 68 height 13
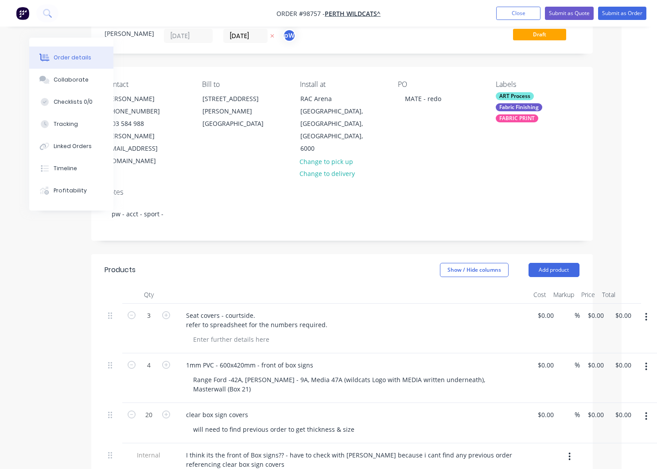
click at [646, 313] on icon "button" at bounding box center [647, 317] width 2 height 8
click at [623, 387] on div "Delete" at bounding box center [615, 393] width 68 height 13
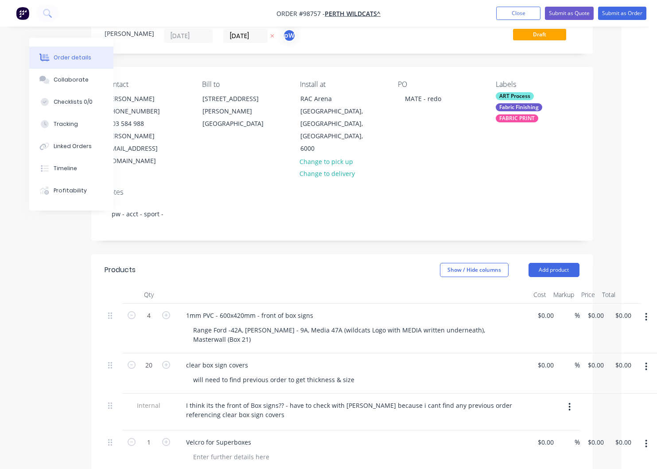
click at [647, 313] on icon "button" at bounding box center [647, 317] width 2 height 8
click at [630, 387] on div "Delete" at bounding box center [615, 393] width 68 height 13
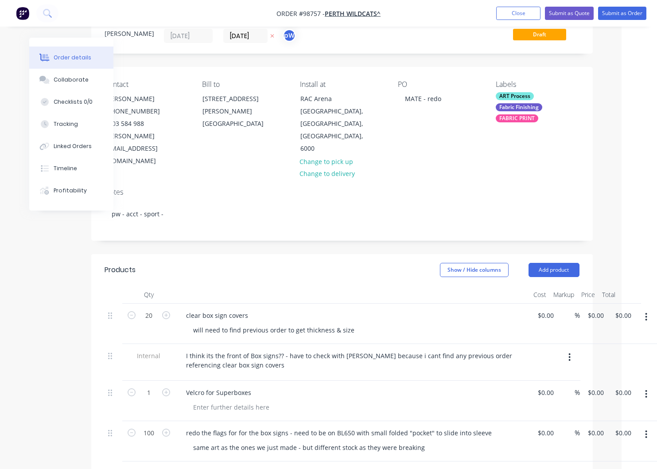
click at [647, 312] on icon "button" at bounding box center [646, 317] width 2 height 10
click at [641, 387] on div "Delete" at bounding box center [615, 393] width 68 height 13
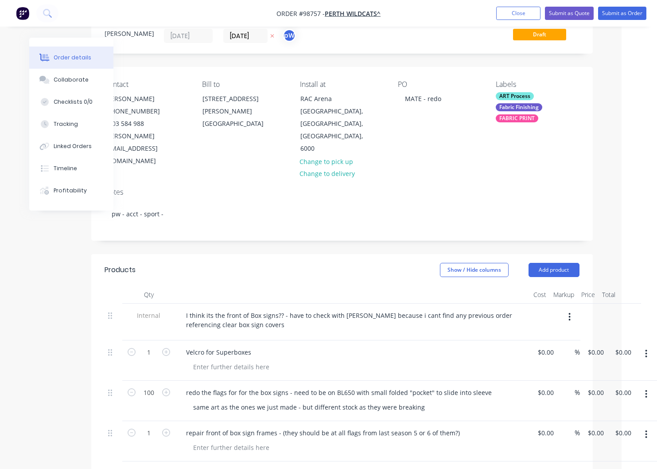
click at [569, 309] on button "button" at bounding box center [569, 317] width 21 height 16
click at [537, 351] on div "Delete" at bounding box center [538, 357] width 68 height 13
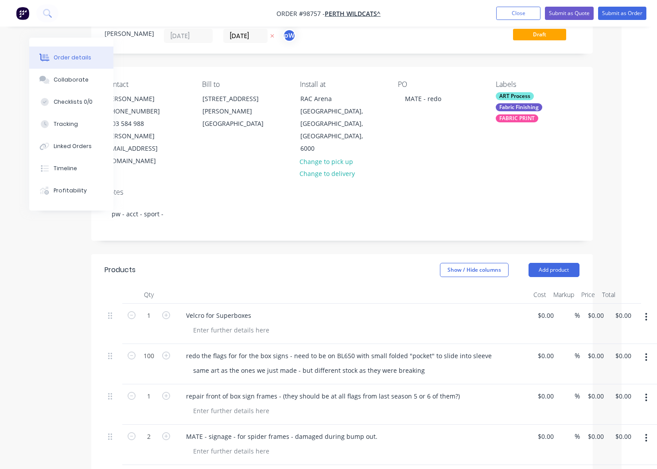
click at [647, 312] on icon "button" at bounding box center [646, 317] width 2 height 10
click at [601, 387] on div "Delete" at bounding box center [615, 393] width 68 height 13
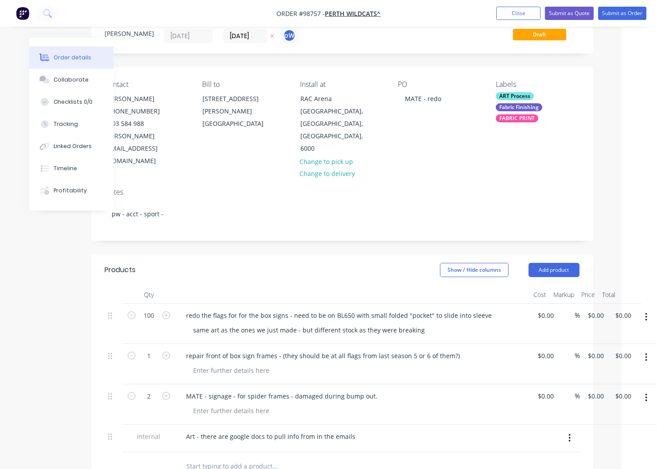
click at [647, 313] on icon "button" at bounding box center [647, 317] width 2 height 8
click at [623, 387] on div "Delete" at bounding box center [615, 393] width 68 height 13
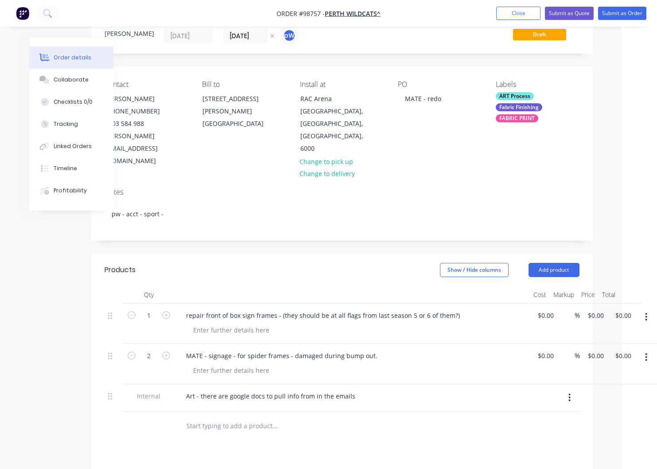
click at [647, 312] on icon "button" at bounding box center [646, 317] width 2 height 10
click at [611, 387] on div "Delete" at bounding box center [615, 393] width 68 height 13
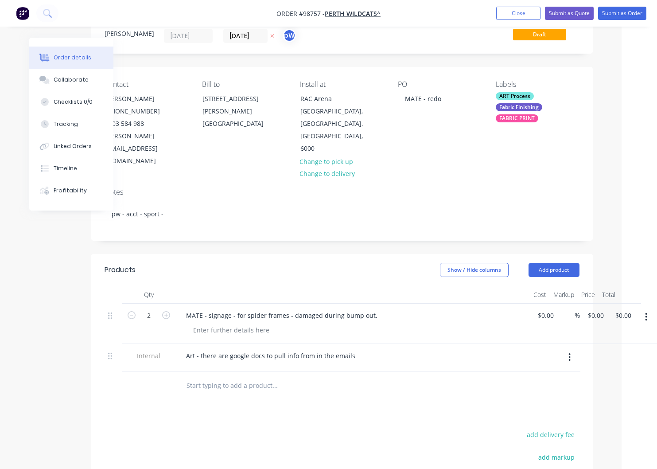
click at [570, 353] on icon "button" at bounding box center [570, 357] width 2 height 8
click at [542, 392] on div "Delete" at bounding box center [538, 398] width 68 height 13
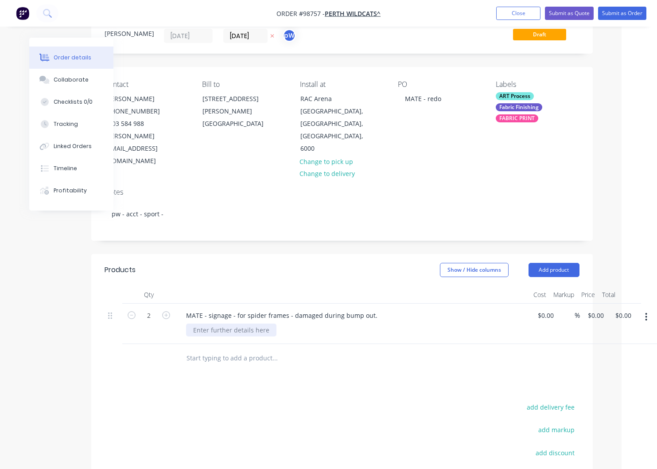
click at [231, 323] on div at bounding box center [231, 329] width 90 height 13
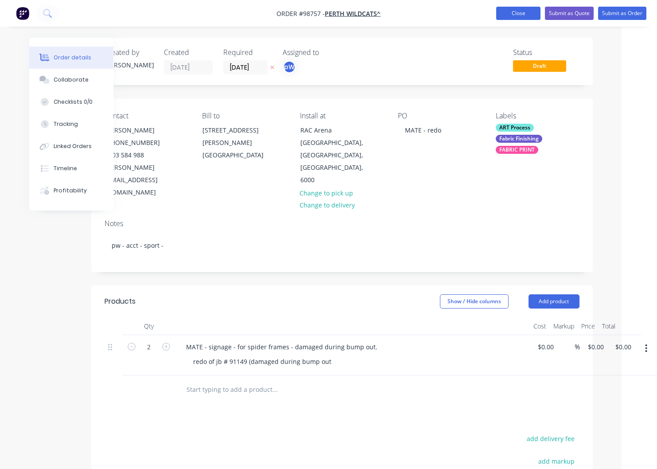
click at [513, 14] on button "Close" at bounding box center [518, 13] width 44 height 13
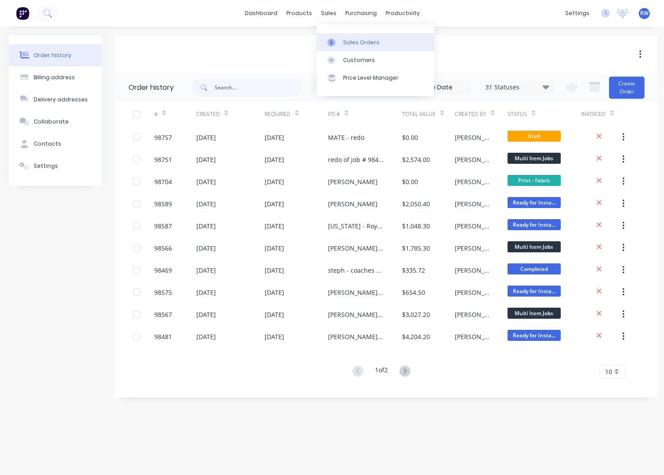
click at [364, 44] on div "Sales Orders" at bounding box center [361, 43] width 36 height 8
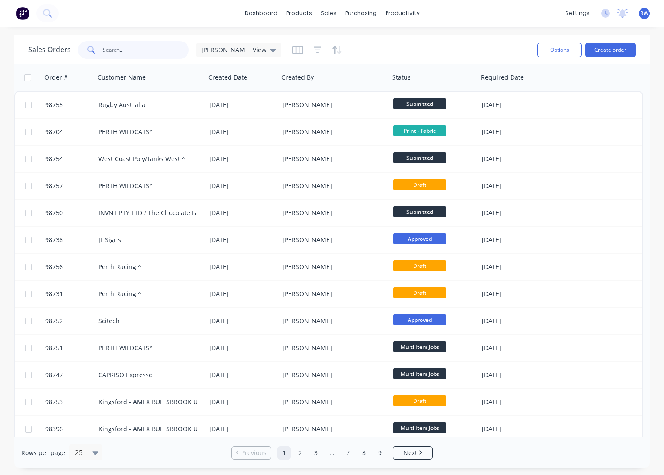
click at [125, 51] on input "text" at bounding box center [146, 50] width 86 height 18
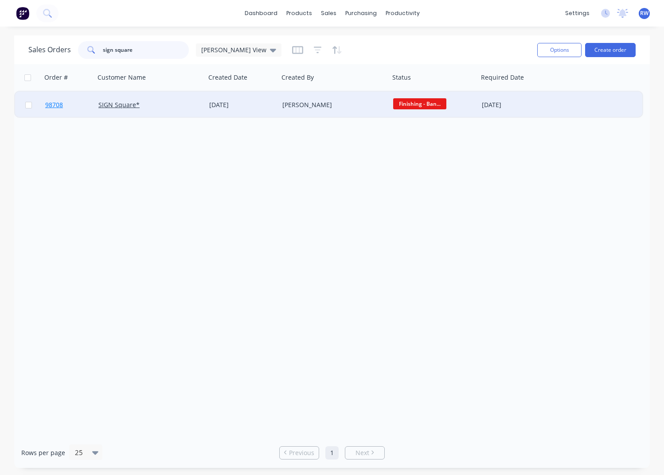
type input "sign square"
click at [57, 106] on span "98708" at bounding box center [54, 105] width 18 height 9
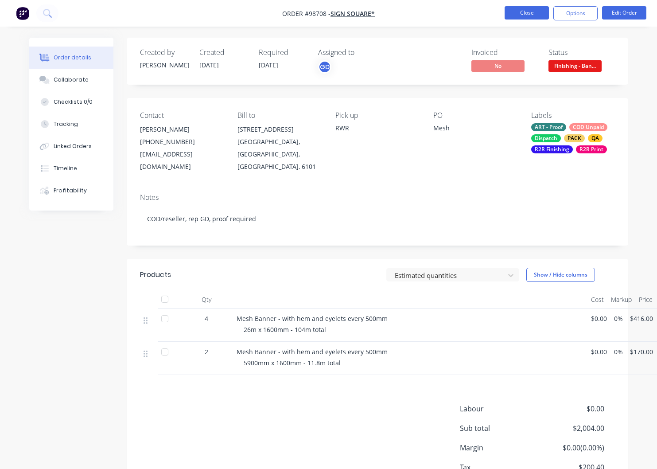
click at [522, 13] on button "Close" at bounding box center [527, 12] width 44 height 13
